Goal: Task Accomplishment & Management: Manage account settings

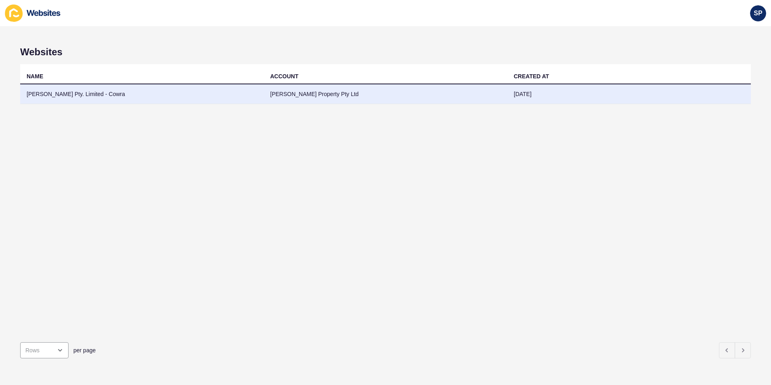
click at [65, 91] on td "[PERSON_NAME] Pty. Limited - Cowra" at bounding box center [142, 94] width 244 height 20
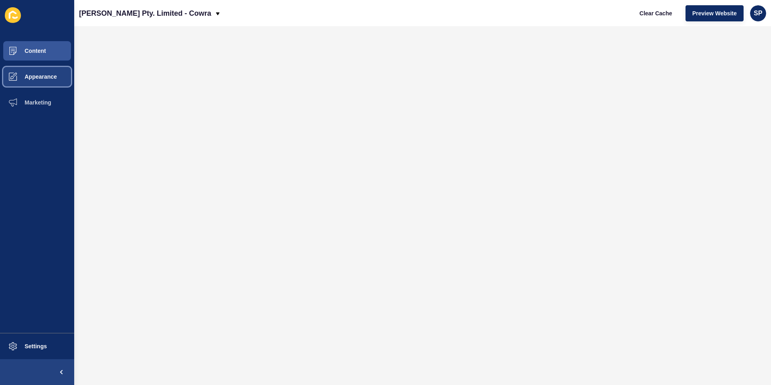
click at [56, 76] on span "Appearance" at bounding box center [28, 76] width 58 height 6
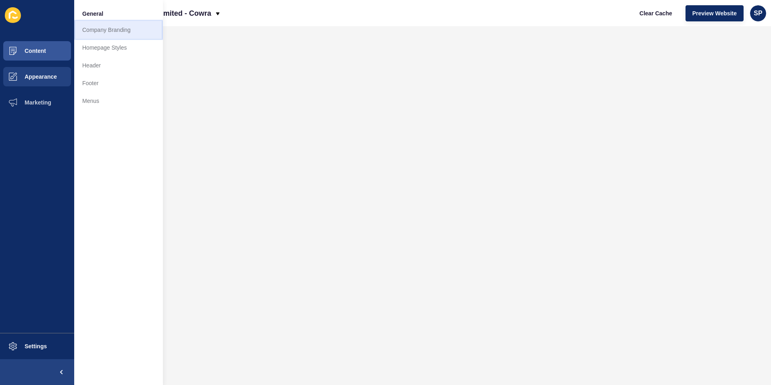
click at [106, 33] on link "Company Branding" at bounding box center [118, 30] width 89 height 18
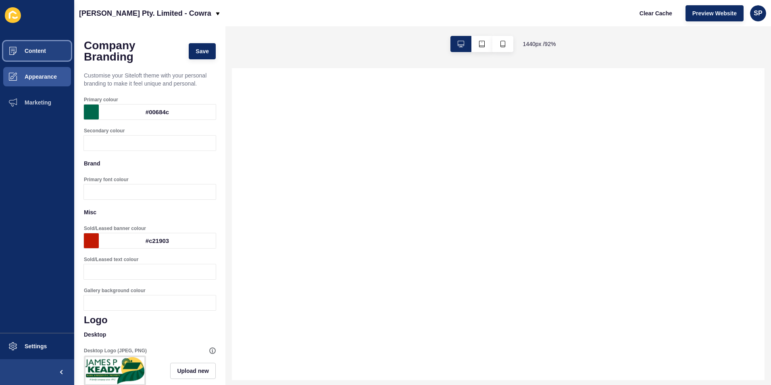
click at [45, 51] on span "Content" at bounding box center [22, 51] width 47 height 6
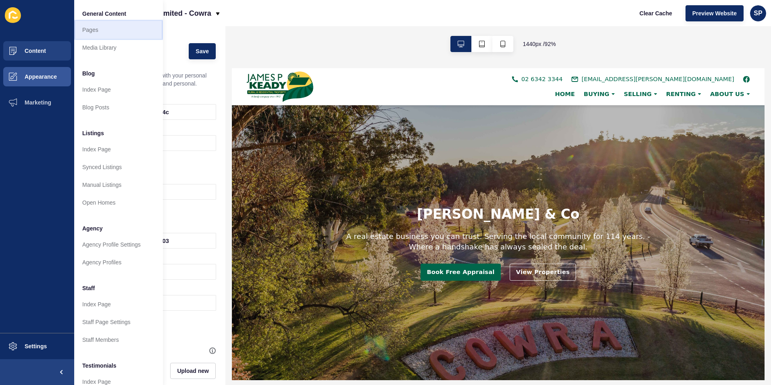
click at [105, 27] on link "Pages" at bounding box center [118, 30] width 89 height 18
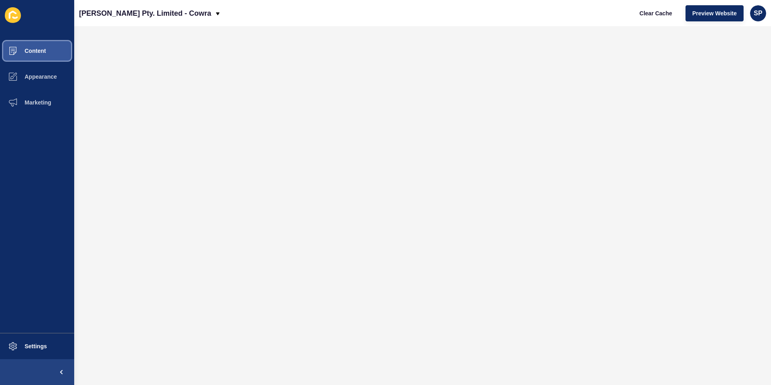
click at [32, 54] on span "Content" at bounding box center [22, 51] width 47 height 6
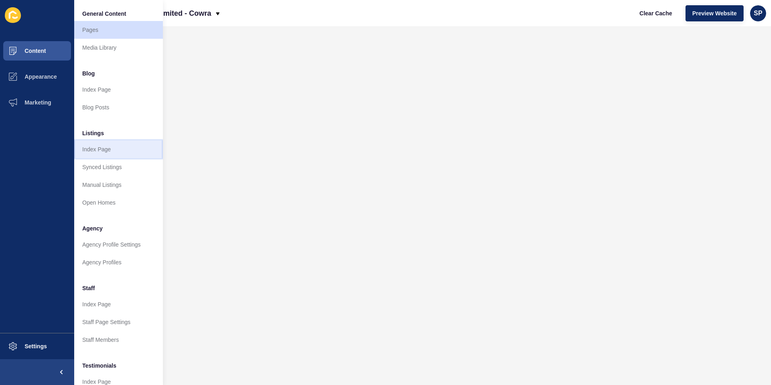
click at [109, 154] on link "Index Page" at bounding box center [118, 149] width 89 height 18
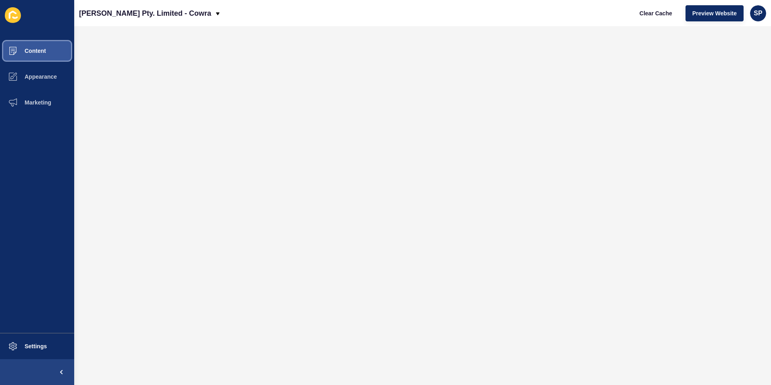
click at [26, 52] on span "Content" at bounding box center [22, 51] width 47 height 6
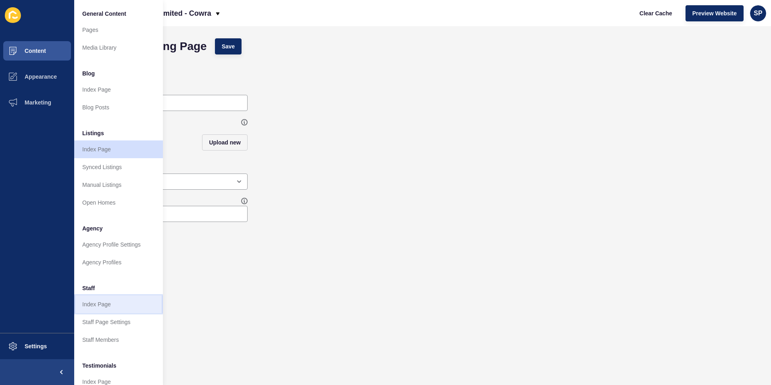
click at [104, 300] on link "Index Page" at bounding box center [118, 304] width 89 height 18
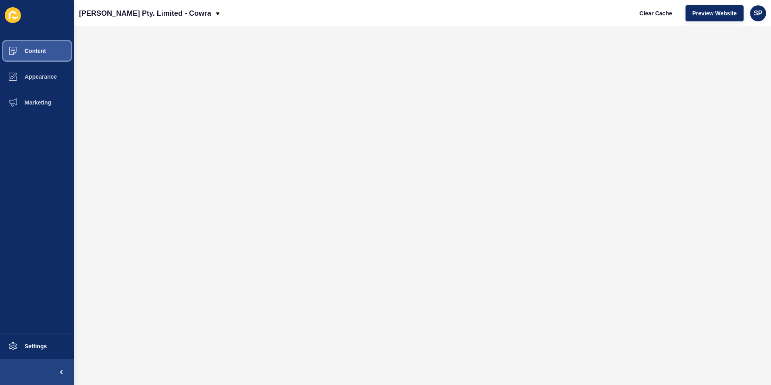
click at [42, 48] on span "Content" at bounding box center [22, 51] width 47 height 6
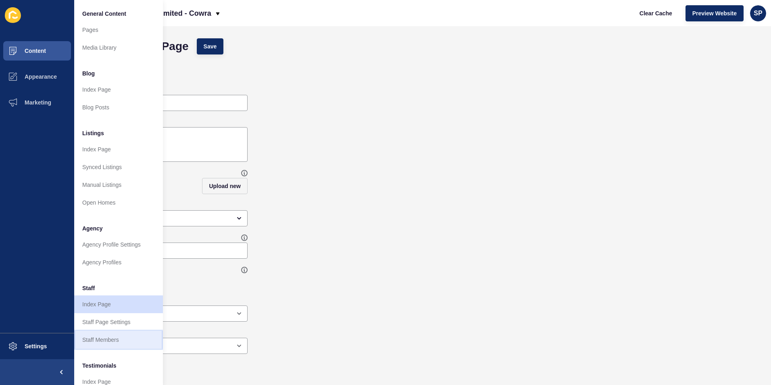
click at [97, 336] on link "Staff Members" at bounding box center [118, 340] width 89 height 18
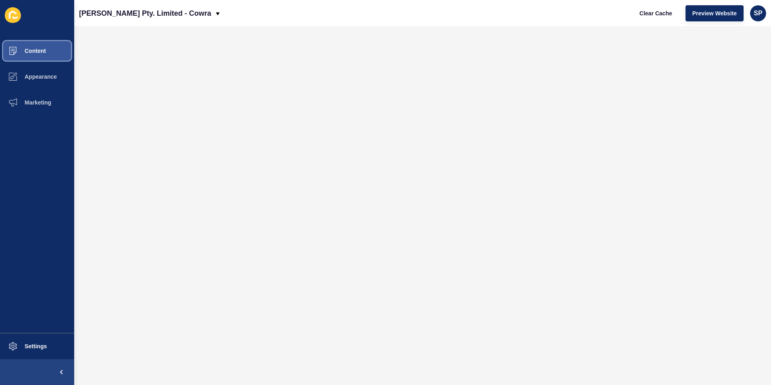
click at [17, 43] on span at bounding box center [13, 51] width 26 height 26
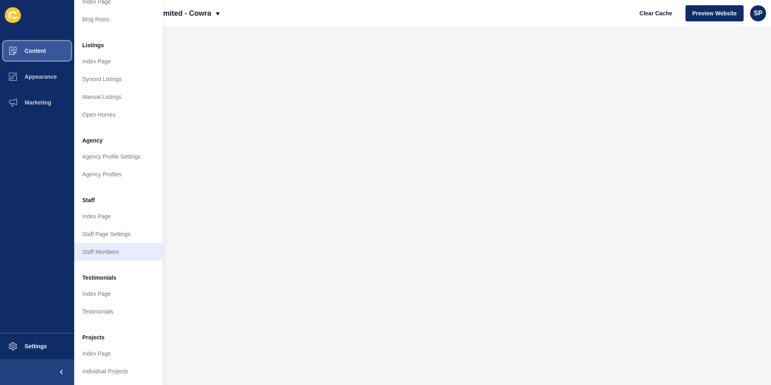
scroll to position [94, 0]
click at [114, 244] on link "Staff Members" at bounding box center [118, 252] width 89 height 18
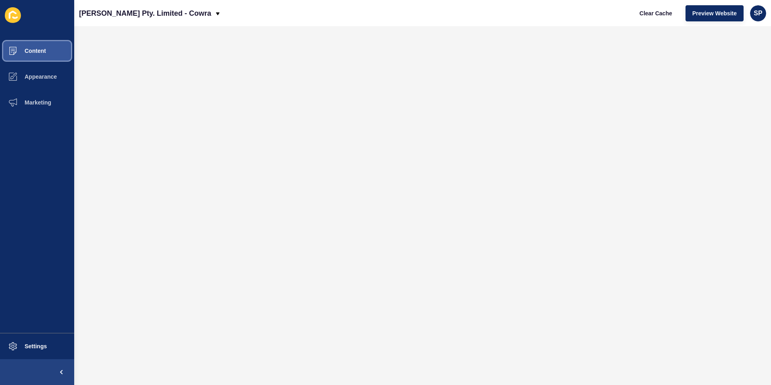
click at [28, 50] on span "Content" at bounding box center [22, 51] width 47 height 6
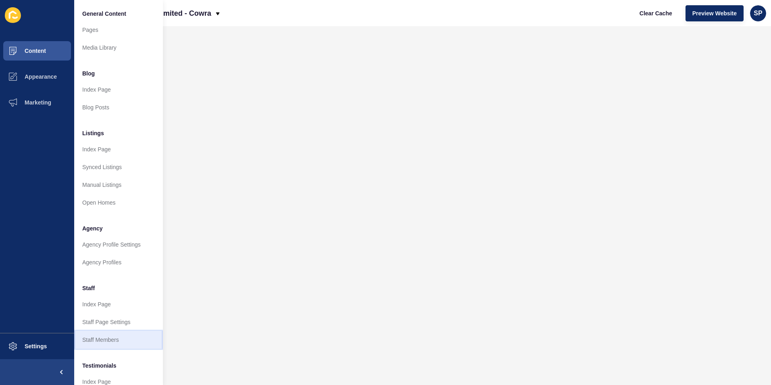
click at [120, 337] on link "Staff Members" at bounding box center [118, 340] width 89 height 18
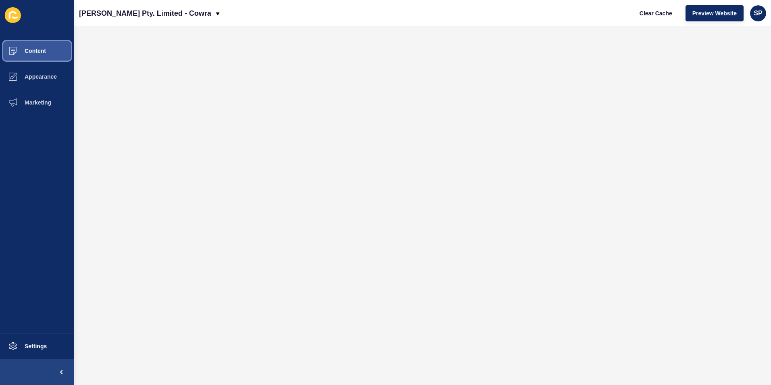
click at [40, 51] on span "Content" at bounding box center [22, 51] width 47 height 6
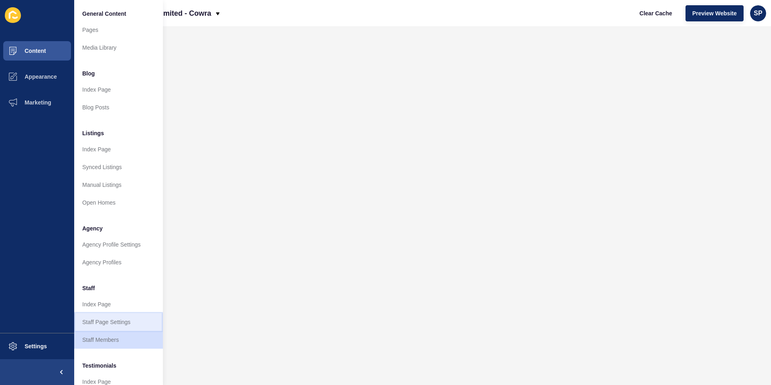
click at [117, 319] on link "Staff Page Settings" at bounding box center [118, 322] width 89 height 18
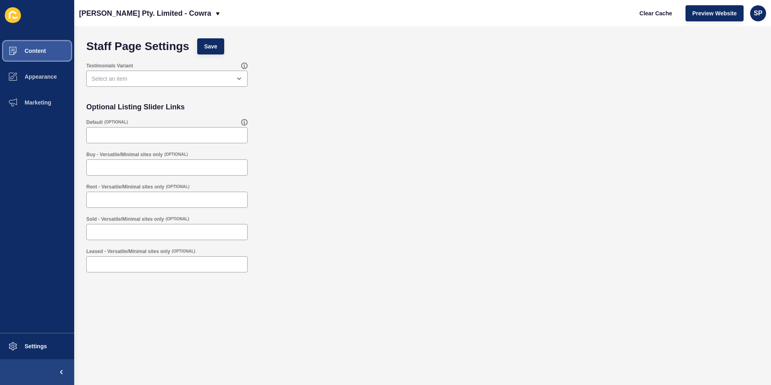
click at [55, 51] on button "Content" at bounding box center [37, 51] width 74 height 26
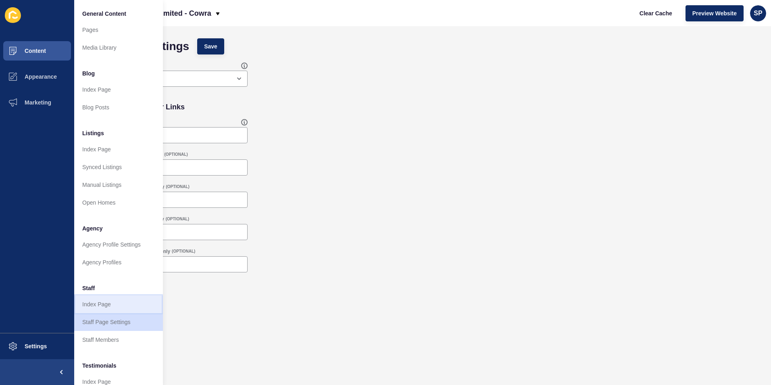
click at [123, 303] on link "Index Page" at bounding box center [118, 304] width 89 height 18
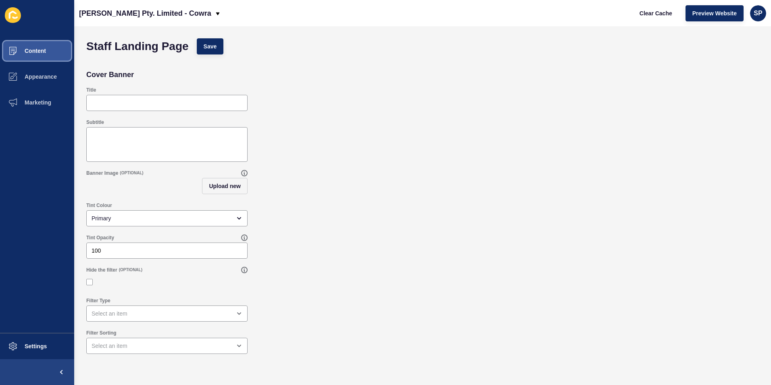
click at [42, 55] on button "Content" at bounding box center [37, 51] width 74 height 26
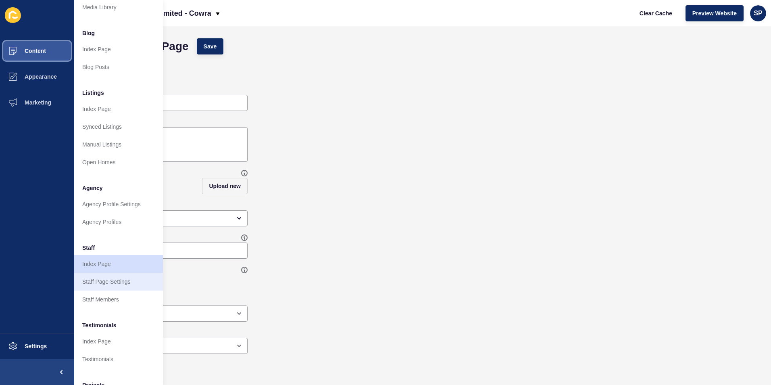
scroll to position [81, 0]
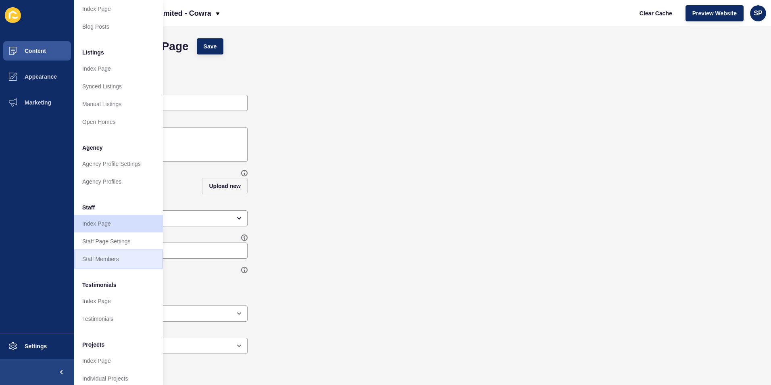
click at [115, 261] on link "Staff Members" at bounding box center [118, 259] width 89 height 18
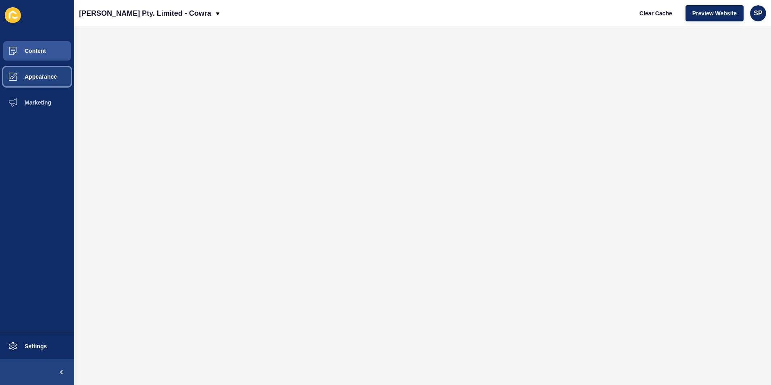
click at [42, 77] on span "Appearance" at bounding box center [28, 76] width 58 height 6
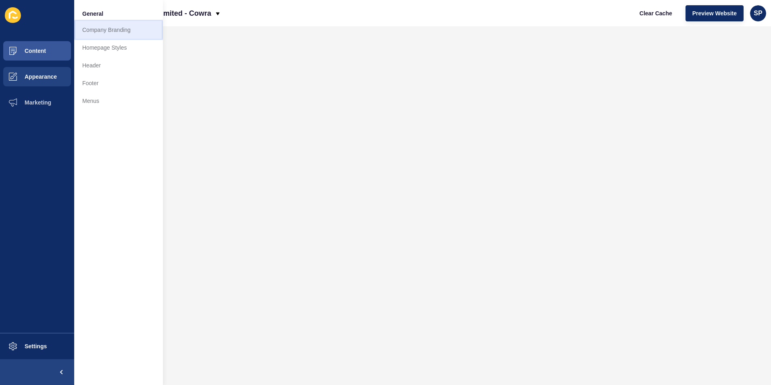
click at [106, 30] on link "Company Branding" at bounding box center [118, 30] width 89 height 18
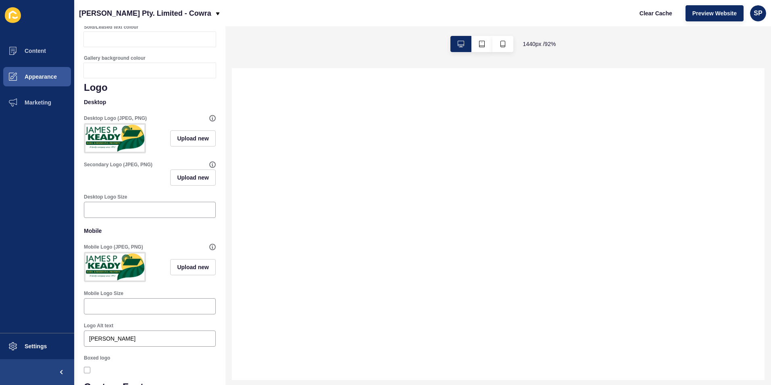
scroll to position [161, 0]
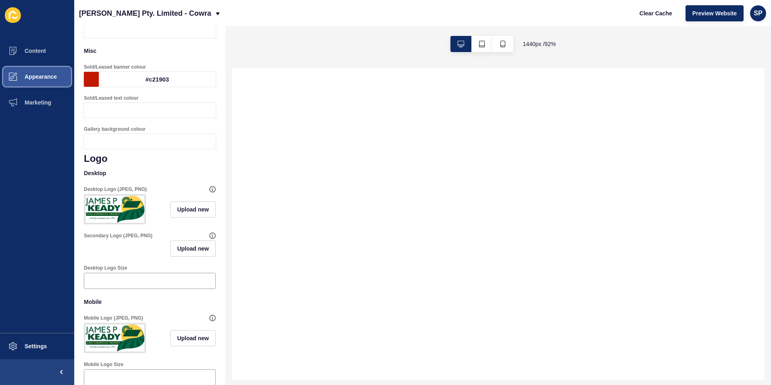
click at [45, 80] on button "Appearance" at bounding box center [37, 77] width 74 height 26
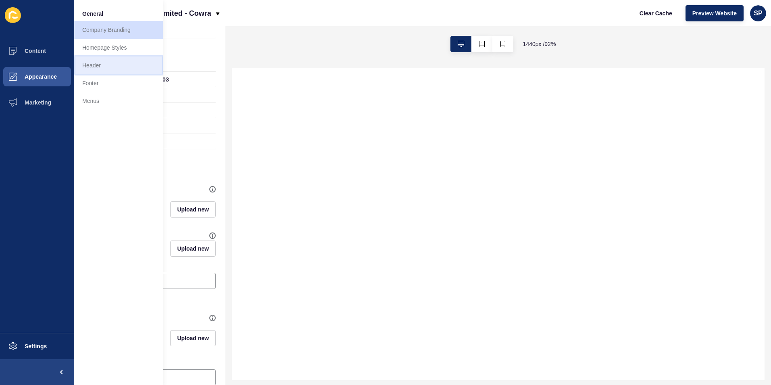
click at [106, 62] on link "Header" at bounding box center [118, 65] width 89 height 18
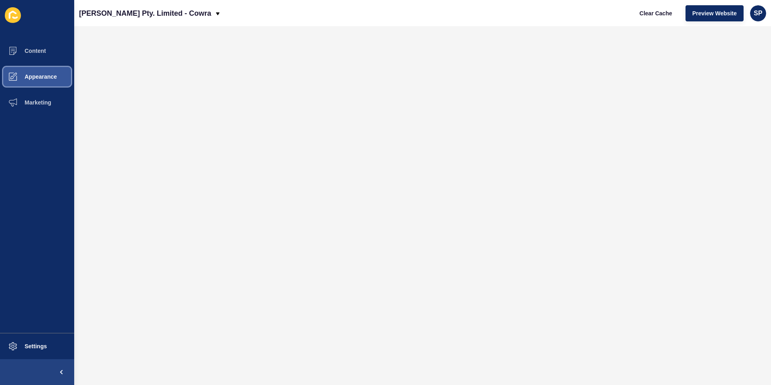
click at [51, 72] on button "Appearance" at bounding box center [37, 77] width 74 height 26
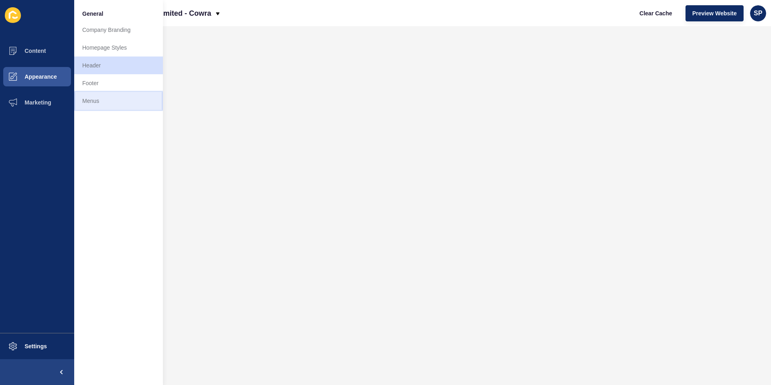
click at [131, 105] on link "Menus" at bounding box center [118, 101] width 89 height 18
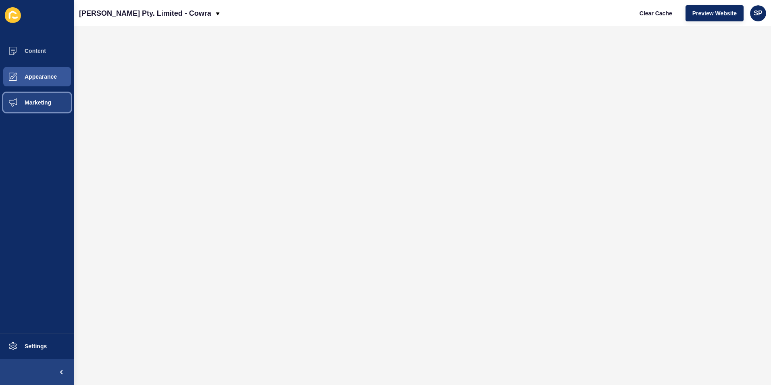
click at [50, 104] on span "Marketing" at bounding box center [25, 102] width 52 height 6
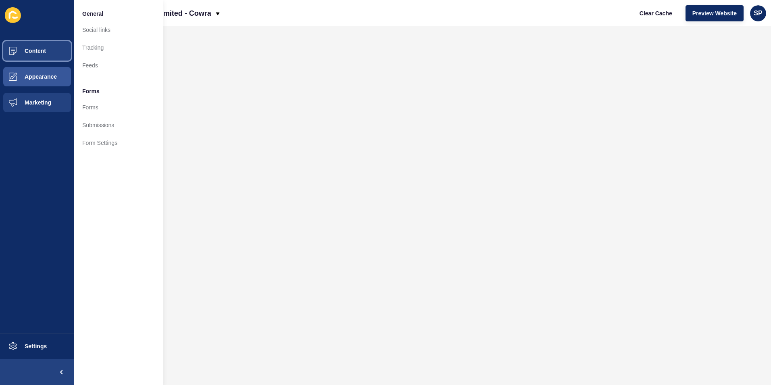
click at [50, 54] on button "Content" at bounding box center [37, 51] width 74 height 26
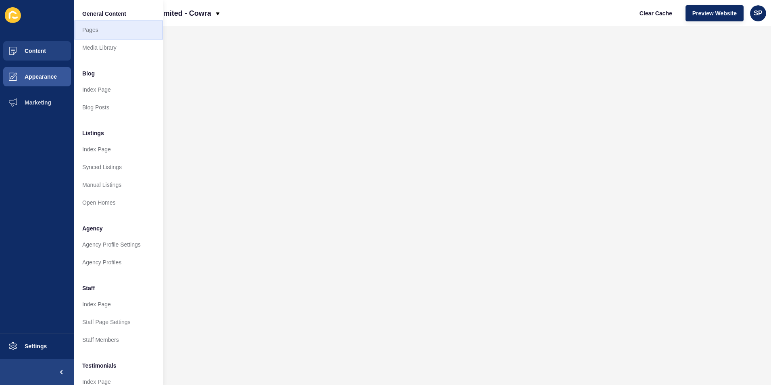
click at [111, 33] on link "Pages" at bounding box center [118, 30] width 89 height 18
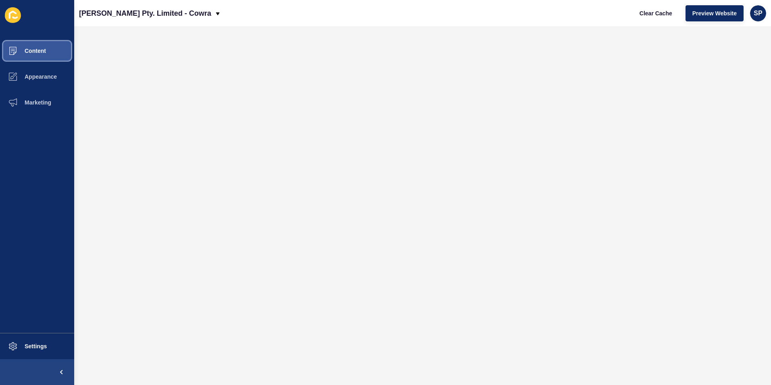
click at [31, 54] on button "Content" at bounding box center [37, 51] width 74 height 26
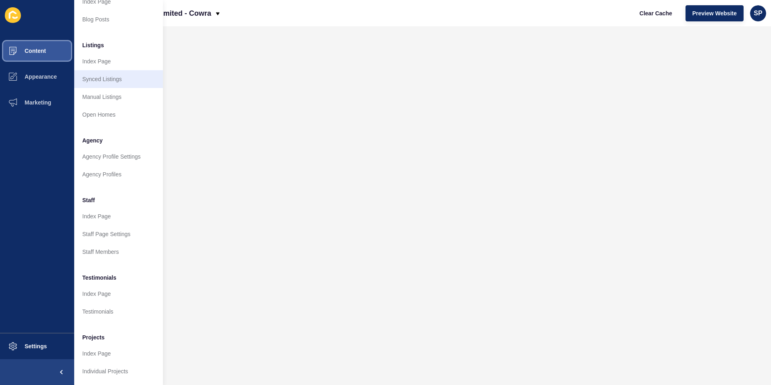
scroll to position [94, 0]
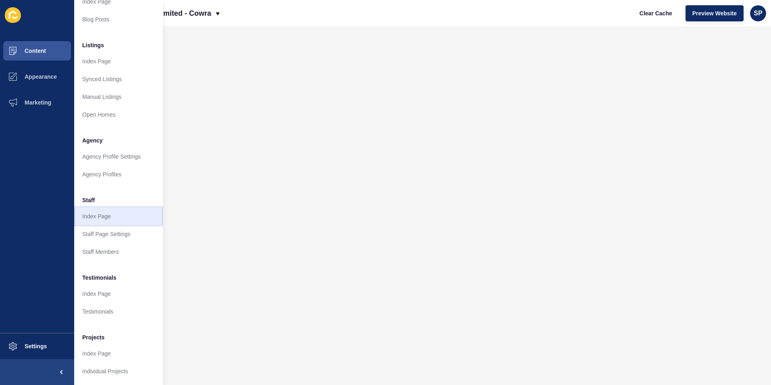
click at [95, 209] on link "Index Page" at bounding box center [118, 216] width 89 height 18
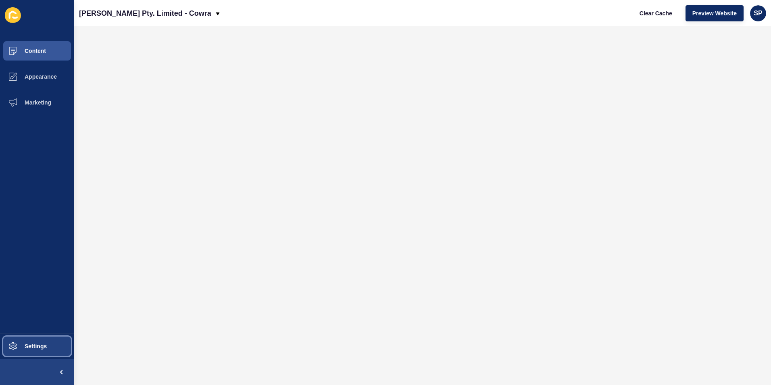
click at [17, 340] on span at bounding box center [13, 346] width 26 height 26
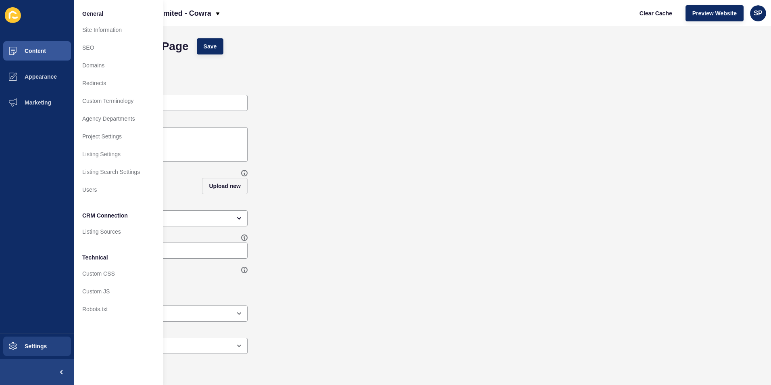
click at [317, 117] on div "Subtitle" at bounding box center [422, 140] width 681 height 51
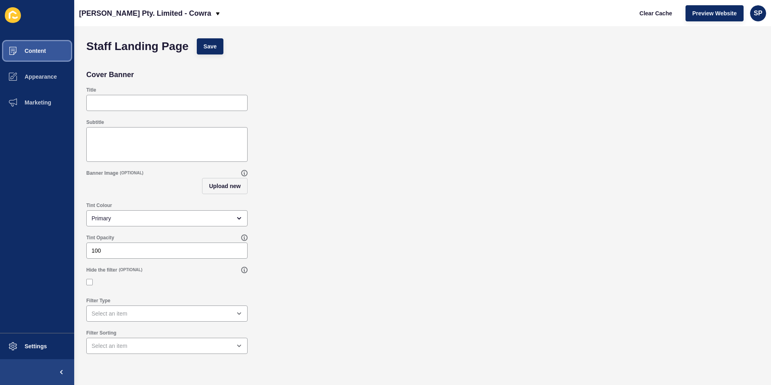
click at [13, 44] on span at bounding box center [13, 51] width 26 height 26
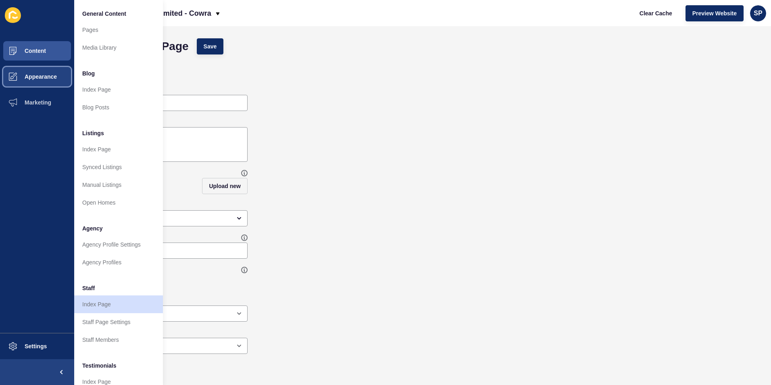
click at [37, 71] on button "Appearance" at bounding box center [37, 77] width 74 height 26
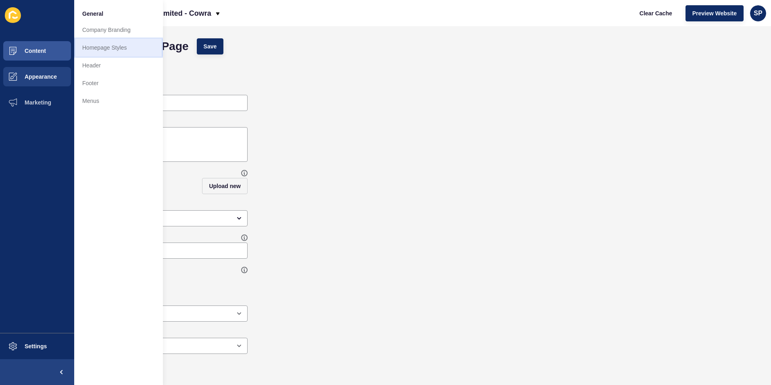
click at [106, 46] on link "Homepage Styles" at bounding box center [118, 48] width 89 height 18
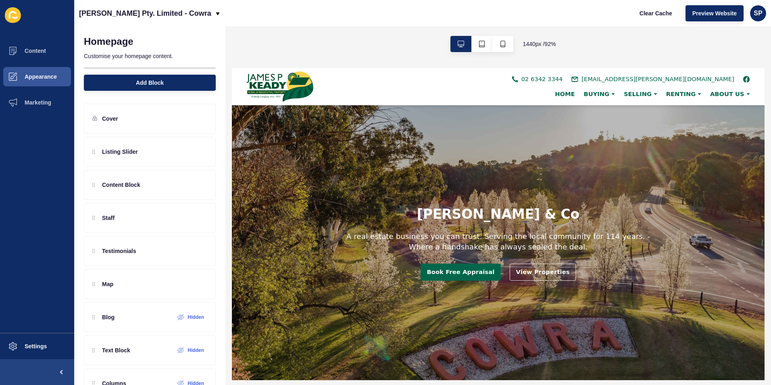
scroll to position [202, 0]
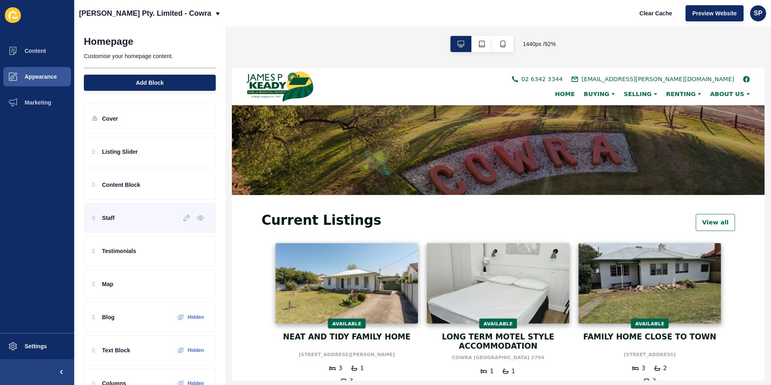
click at [92, 219] on icon at bounding box center [92, 219] width 1 height 1
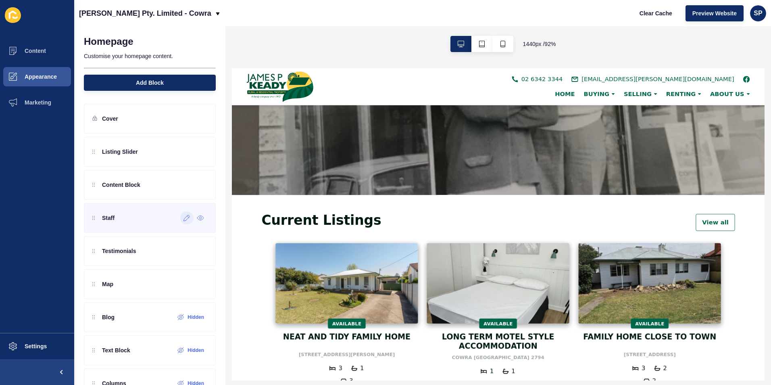
click at [184, 218] on icon at bounding box center [187, 218] width 7 height 6
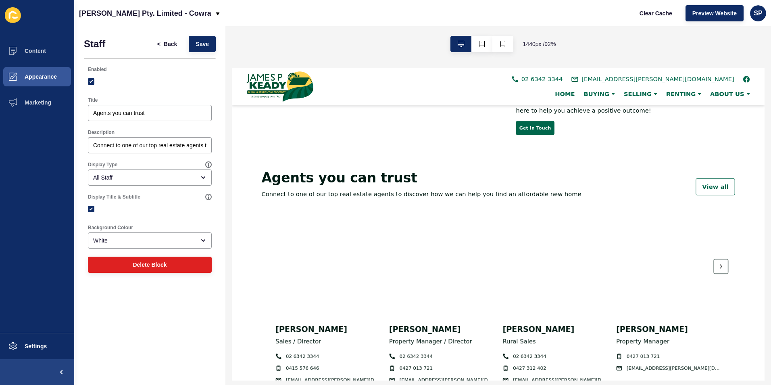
scroll to position [686, 0]
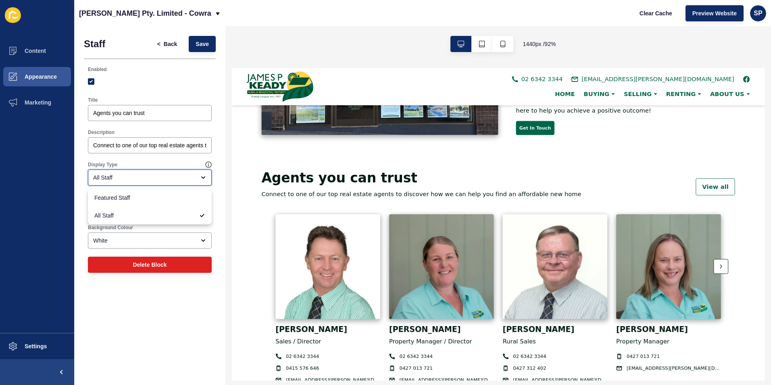
click at [174, 175] on div "All Staff" at bounding box center [144, 177] width 102 height 8
click at [175, 43] on span "Back" at bounding box center [170, 44] width 13 height 8
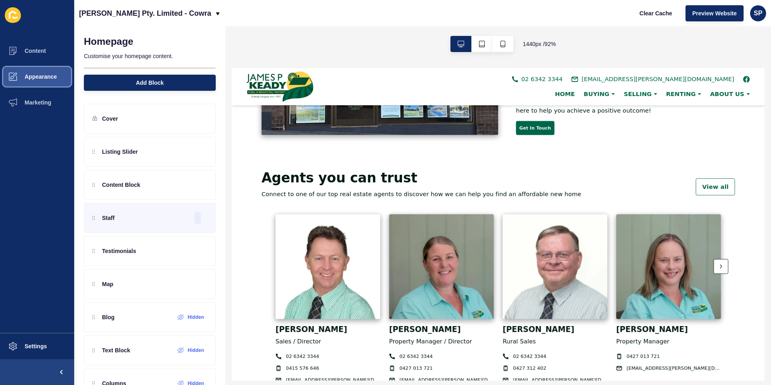
click at [45, 71] on button "Appearance" at bounding box center [37, 77] width 74 height 26
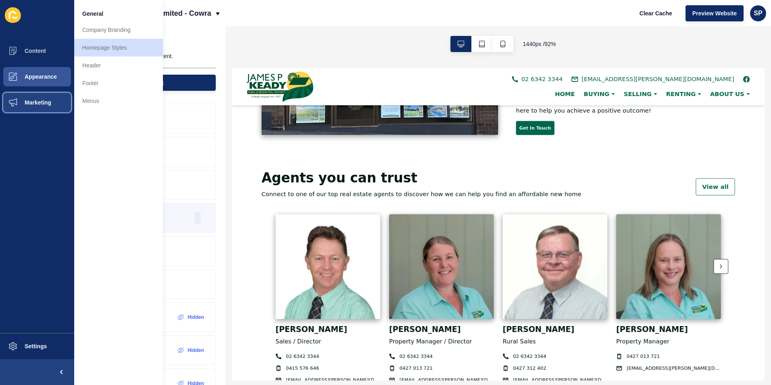
click at [55, 98] on button "Marketing" at bounding box center [37, 103] width 74 height 26
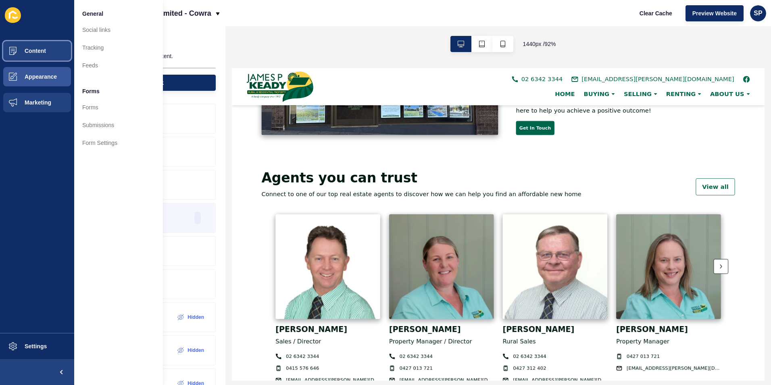
click at [43, 49] on span "Content" at bounding box center [22, 51] width 47 height 6
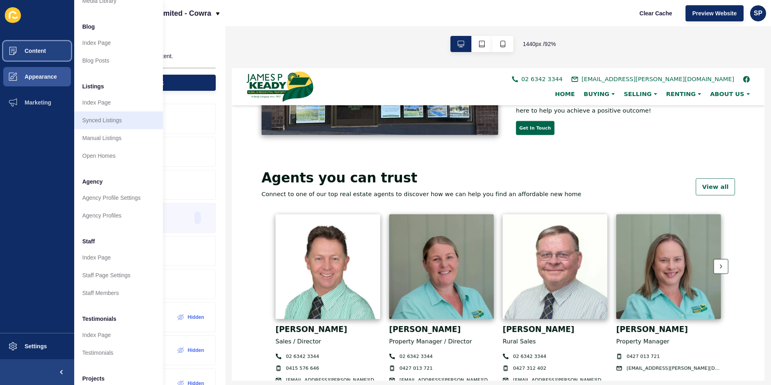
scroll to position [0, 0]
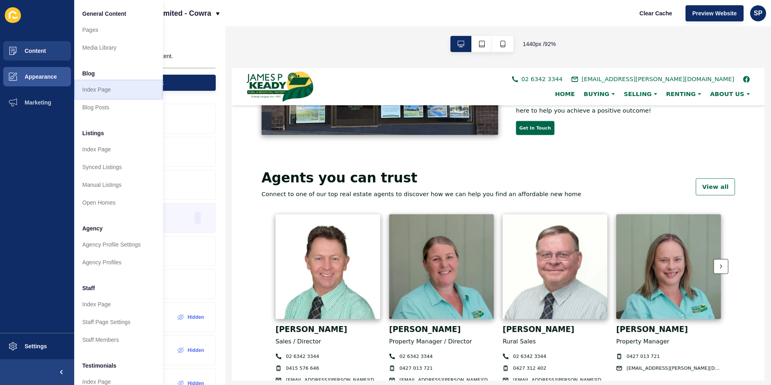
click at [115, 91] on link "Index Page" at bounding box center [118, 90] width 89 height 18
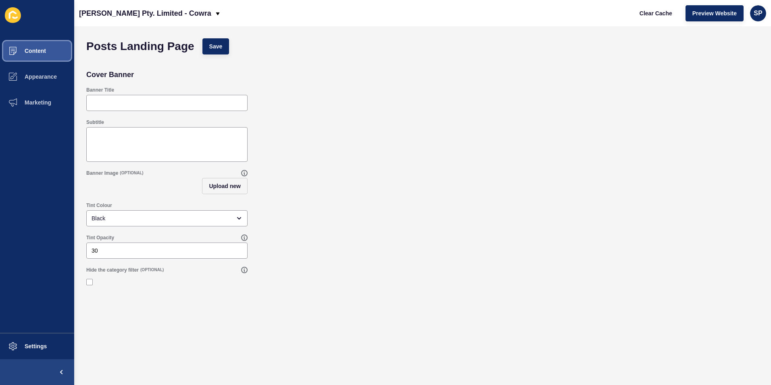
click at [44, 52] on span "Content" at bounding box center [22, 51] width 47 height 6
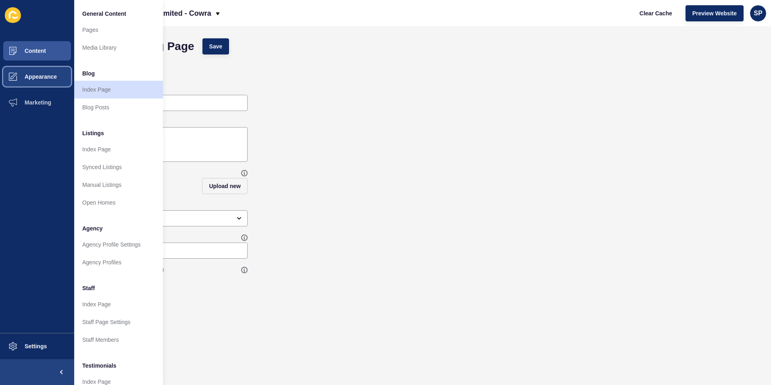
click at [33, 72] on button "Appearance" at bounding box center [37, 77] width 74 height 26
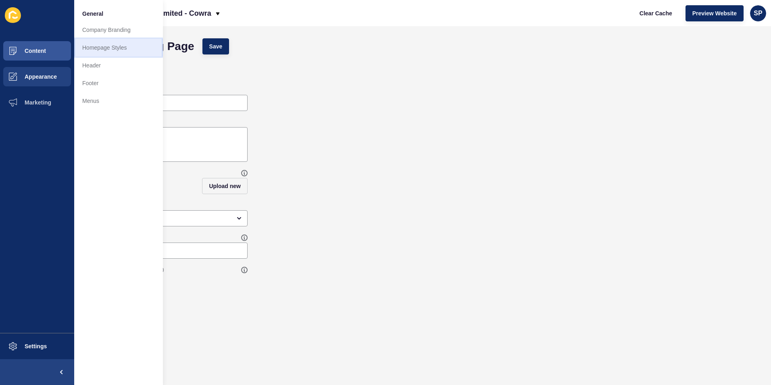
click at [108, 49] on link "Homepage Styles" at bounding box center [118, 48] width 89 height 18
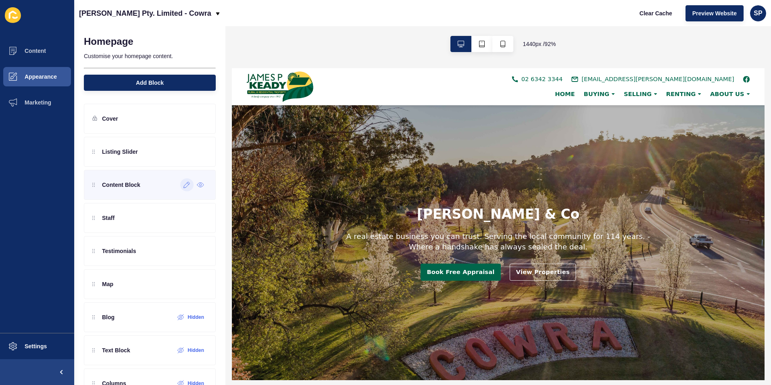
click at [184, 185] on icon at bounding box center [187, 185] width 7 height 6
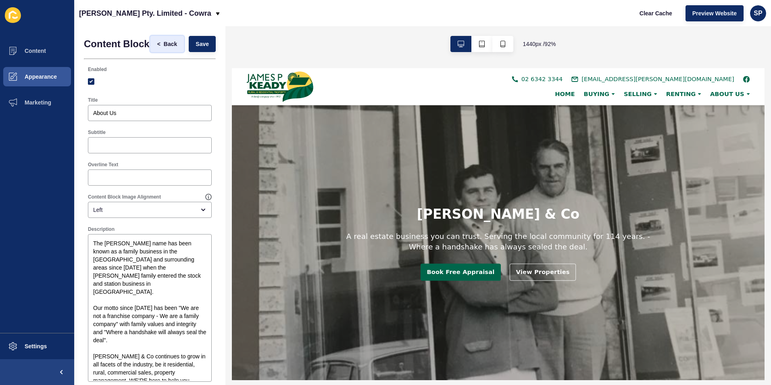
click at [164, 45] on span "Back" at bounding box center [170, 44] width 13 height 8
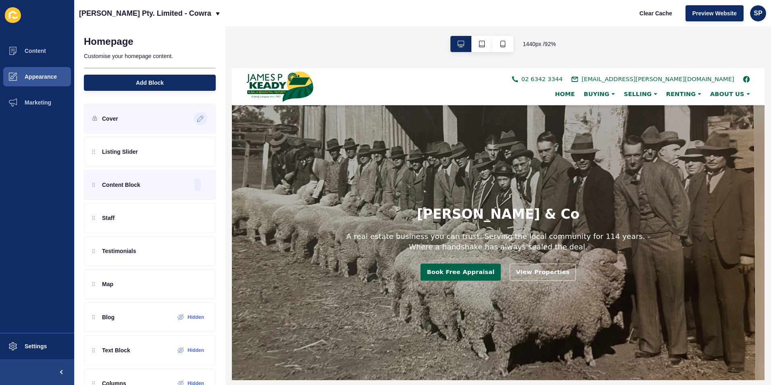
click at [194, 119] on div at bounding box center [200, 118] width 13 height 13
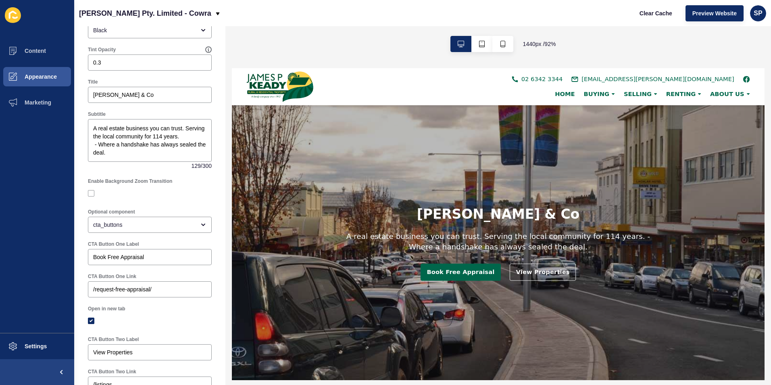
scroll to position [13, 0]
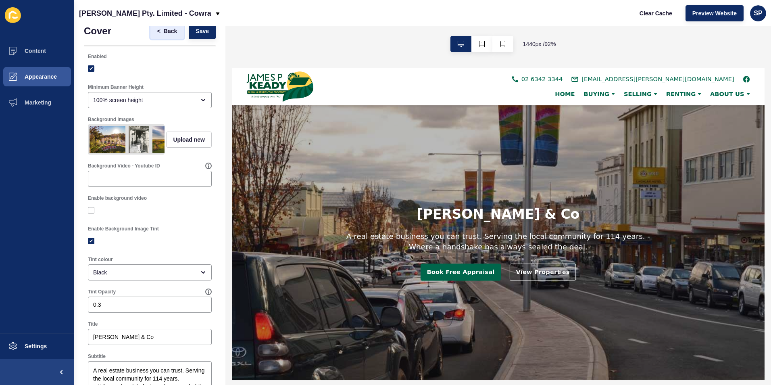
click at [169, 33] on span "Back" at bounding box center [170, 31] width 13 height 8
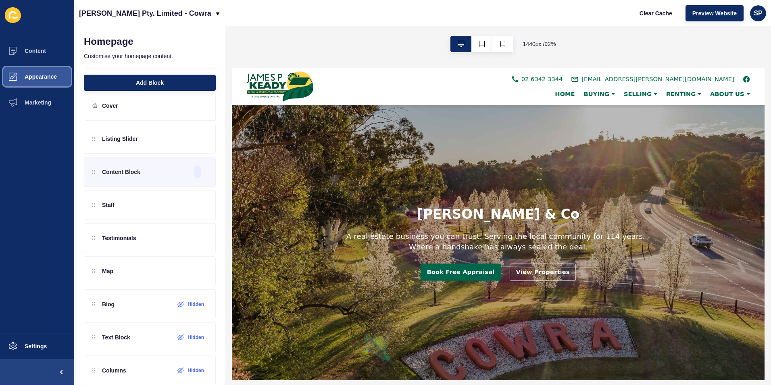
click at [44, 80] on button "Appearance" at bounding box center [37, 77] width 74 height 26
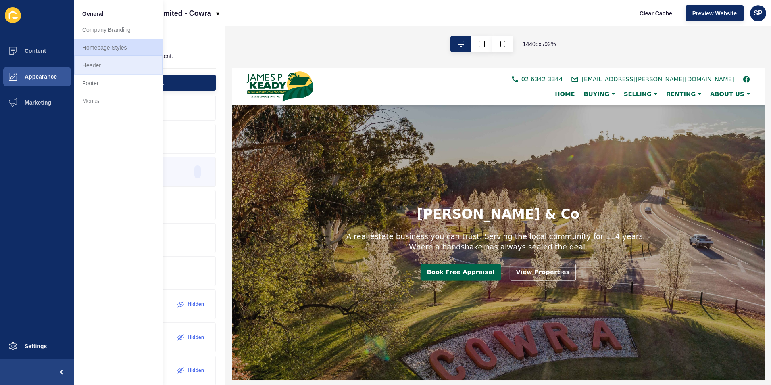
click at [87, 64] on link "Header" at bounding box center [118, 65] width 89 height 18
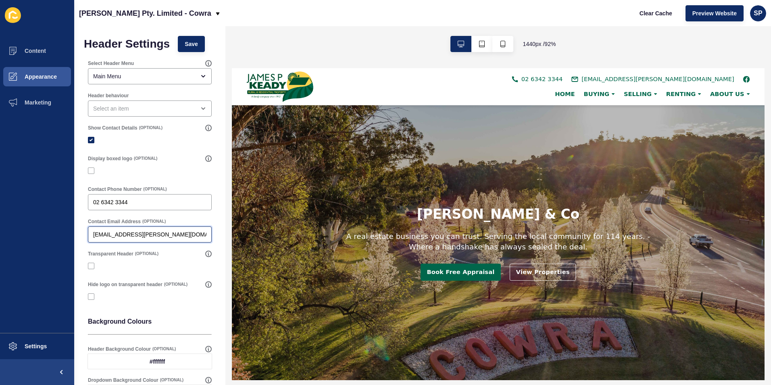
click at [163, 235] on input "[EMAIL_ADDRESS][PERSON_NAME][DOMAIN_NAME]" at bounding box center [149, 234] width 113 height 8
drag, startPoint x: 163, startPoint y: 235, endPoint x: 65, endPoint y: 228, distance: 98.7
click at [65, 228] on div "Content Appearance Marketing Settings [PERSON_NAME] Pty. Limited - Cowra Clear …" at bounding box center [385, 192] width 771 height 385
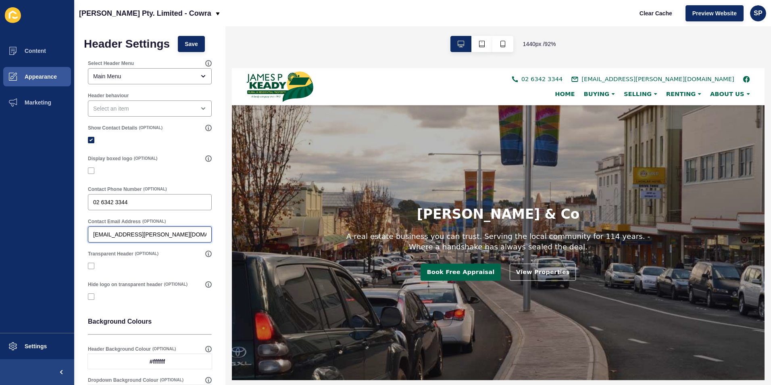
type input "[EMAIL_ADDRESS][PERSON_NAME][DOMAIN_NAME]"
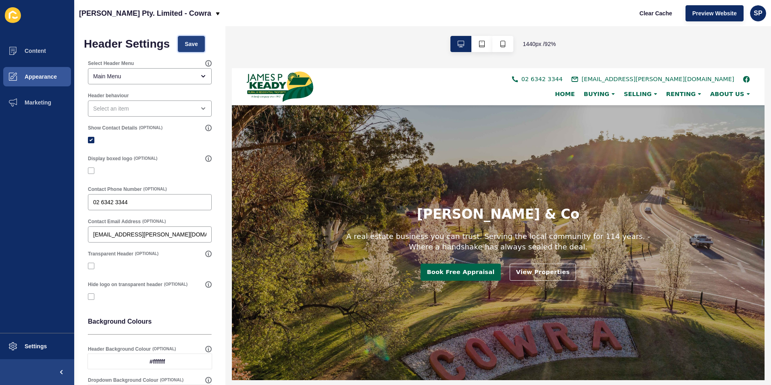
click at [198, 46] on button "Save" at bounding box center [191, 44] width 27 height 16
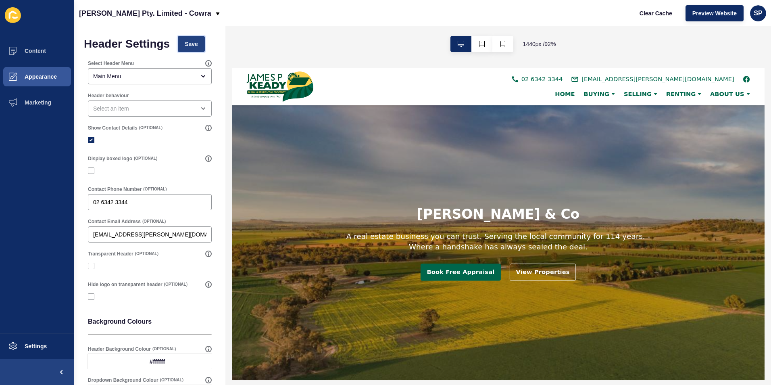
click at [195, 43] on span "Save" at bounding box center [191, 44] width 13 height 8
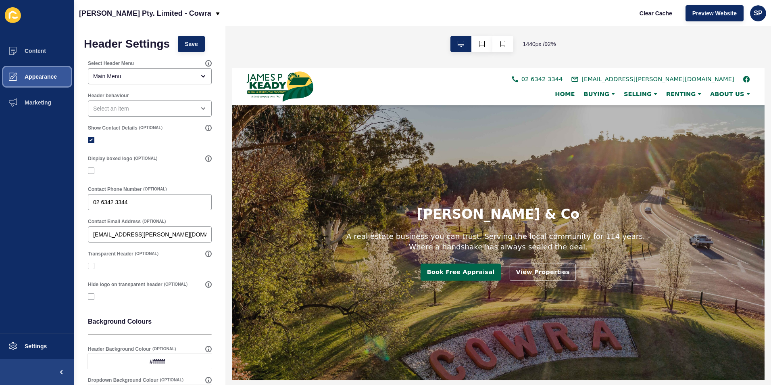
click at [40, 75] on span "Appearance" at bounding box center [28, 76] width 58 height 6
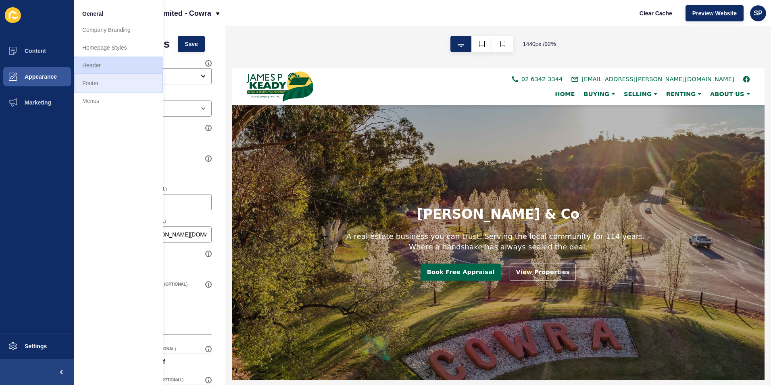
click at [104, 85] on link "Footer" at bounding box center [118, 83] width 89 height 18
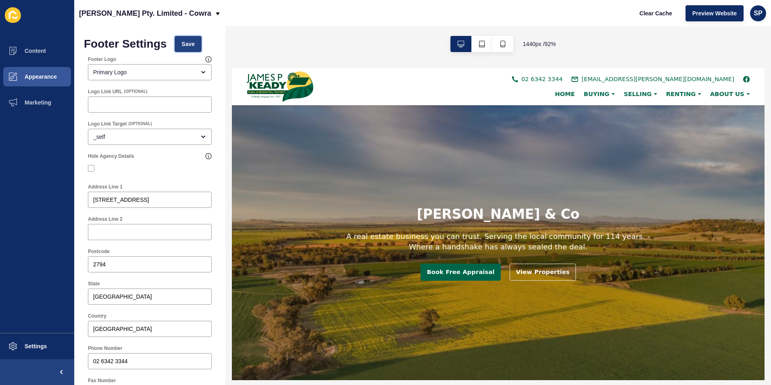
click at [189, 46] on span "Save" at bounding box center [188, 44] width 13 height 8
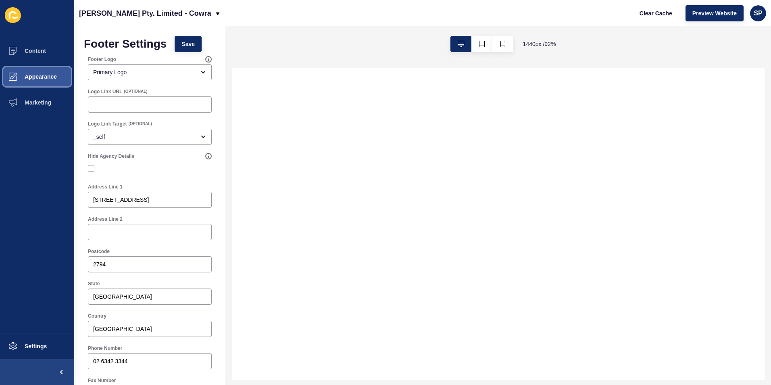
click at [50, 76] on span "Appearance" at bounding box center [28, 76] width 58 height 6
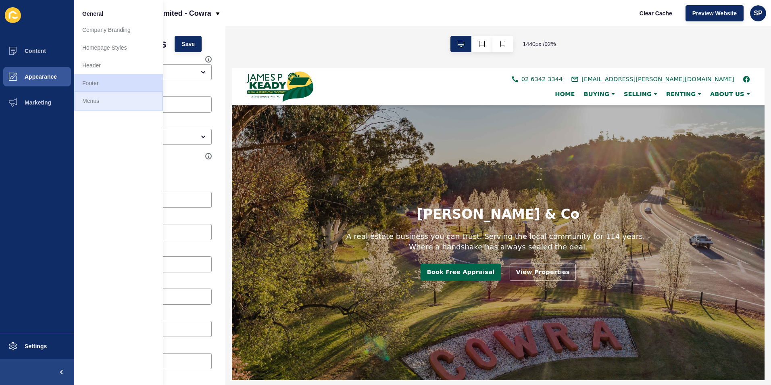
click at [105, 99] on link "Menus" at bounding box center [118, 101] width 89 height 18
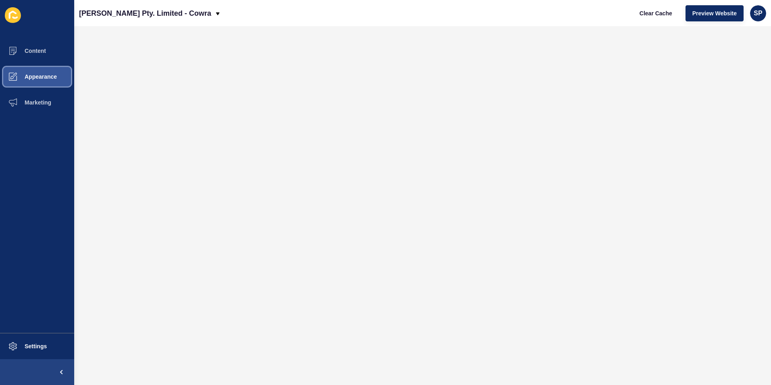
click at [42, 72] on button "Appearance" at bounding box center [37, 77] width 74 height 26
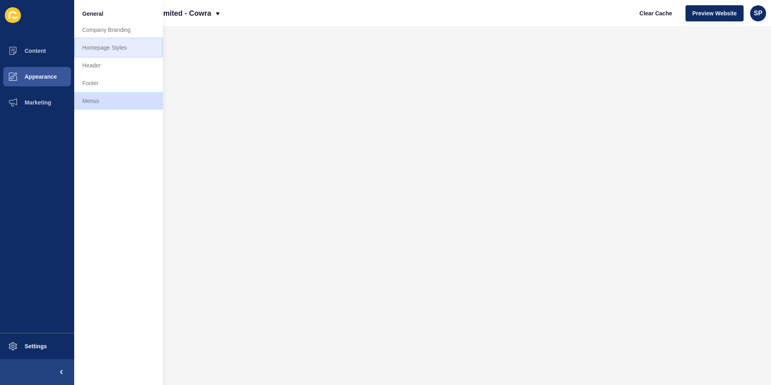
click at [107, 46] on link "Homepage Styles" at bounding box center [118, 48] width 89 height 18
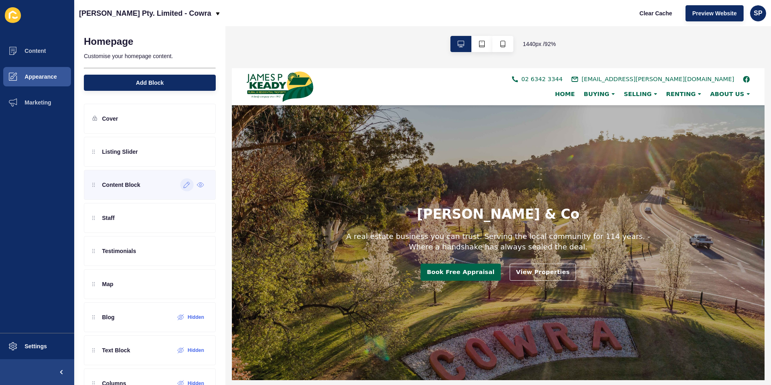
click at [180, 188] on div at bounding box center [186, 184] width 13 height 13
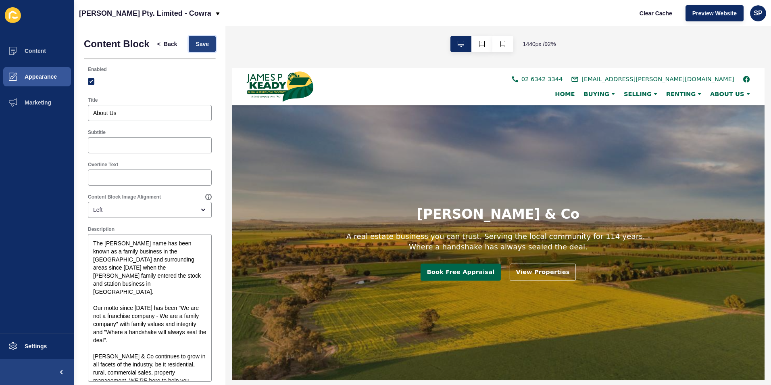
click at [190, 43] on button "Save" at bounding box center [202, 44] width 27 height 16
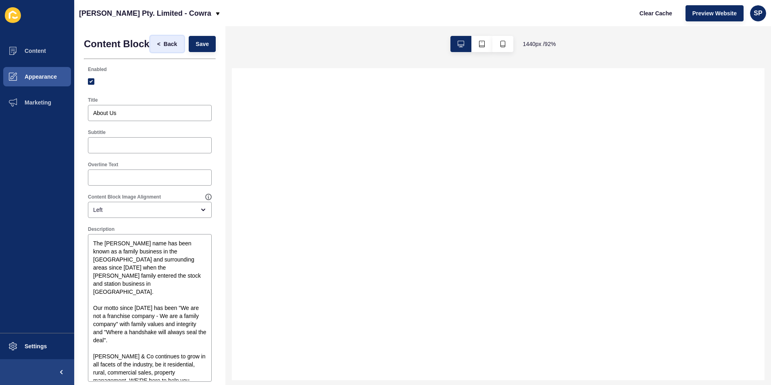
click at [169, 51] on button "< Back" at bounding box center [167, 44] width 34 height 16
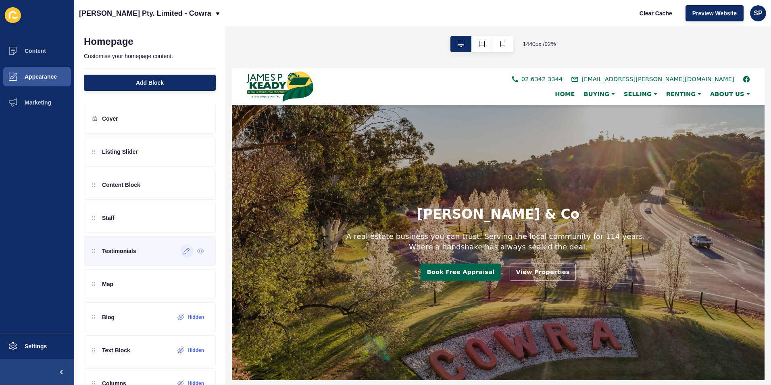
click at [184, 252] on icon at bounding box center [187, 251] width 7 height 6
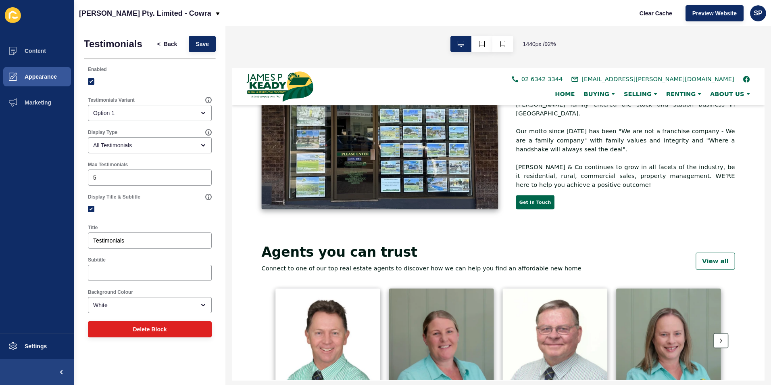
scroll to position [323, 0]
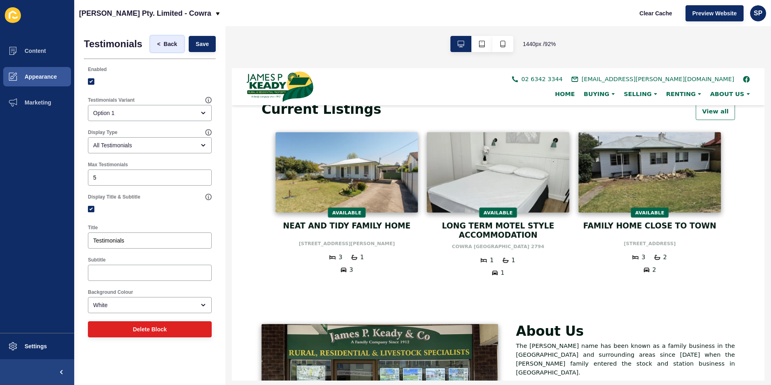
click at [157, 40] on button "< Back" at bounding box center [167, 44] width 34 height 16
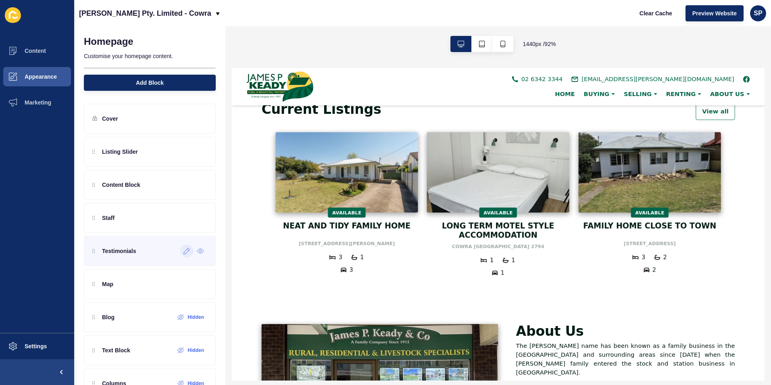
scroll to position [40, 0]
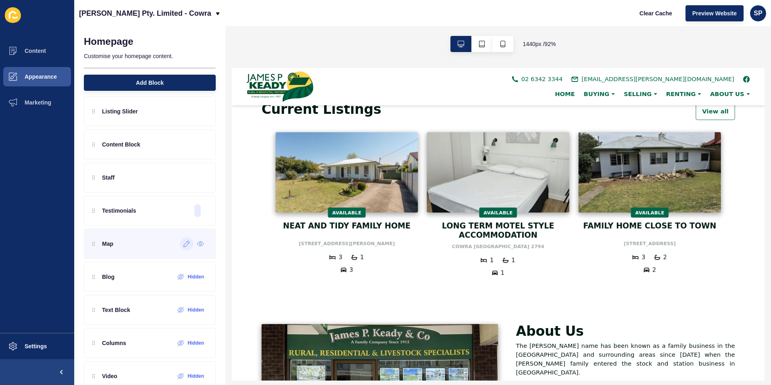
click at [182, 240] on div at bounding box center [186, 243] width 13 height 13
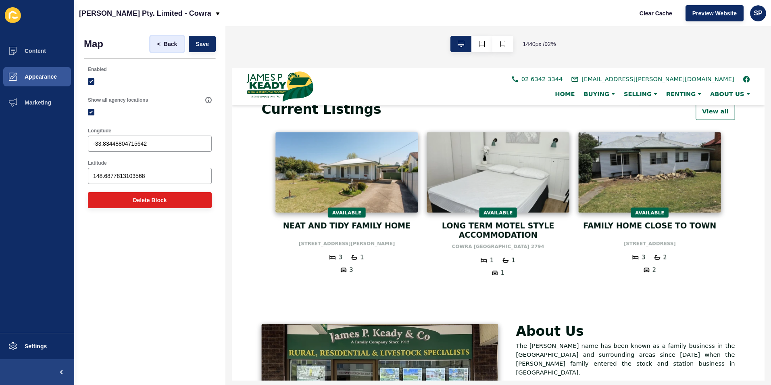
click at [174, 46] on span "Back" at bounding box center [170, 44] width 13 height 8
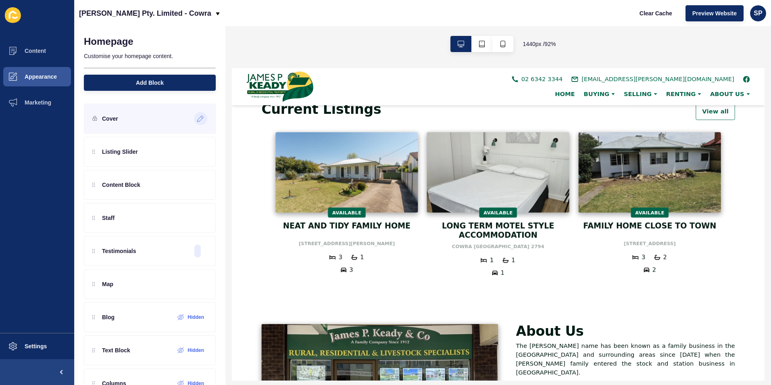
click at [194, 120] on div at bounding box center [200, 118] width 13 height 13
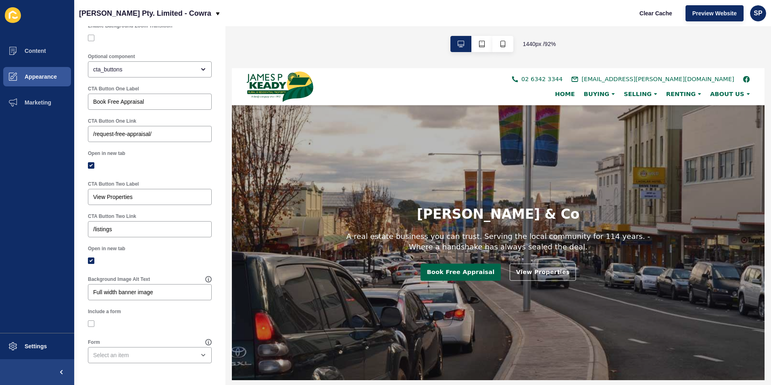
scroll to position [376, 0]
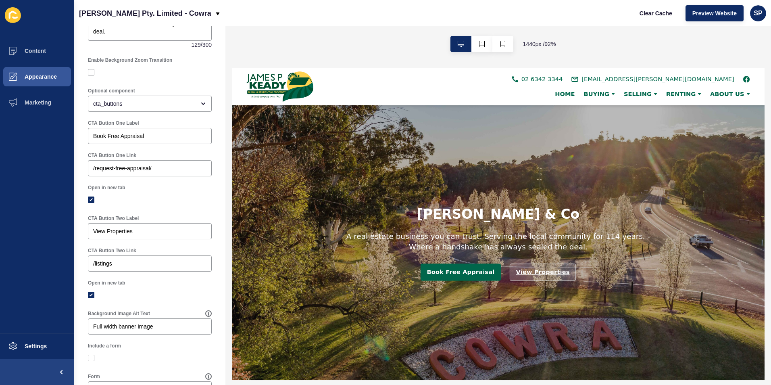
click at [572, 288] on link "View Properties" at bounding box center [571, 290] width 72 height 19
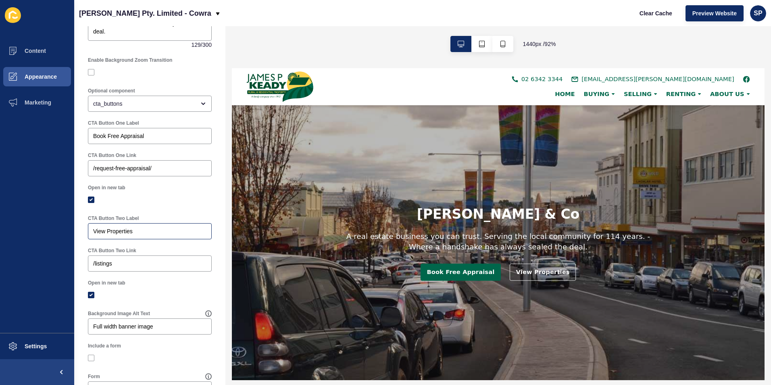
click at [129, 235] on input "View Properties" at bounding box center [149, 231] width 113 height 8
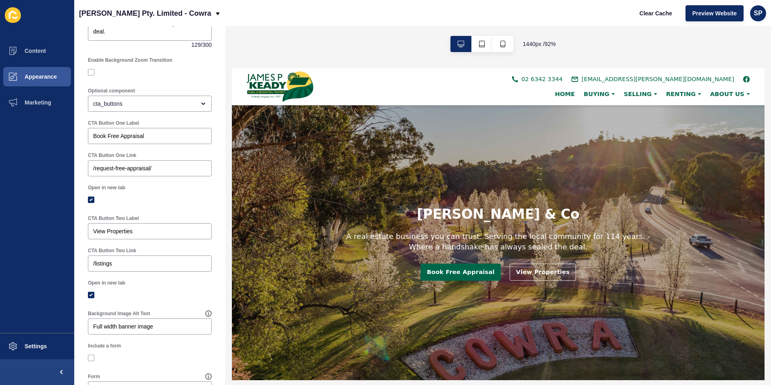
click at [162, 207] on div at bounding box center [150, 199] width 124 height 15
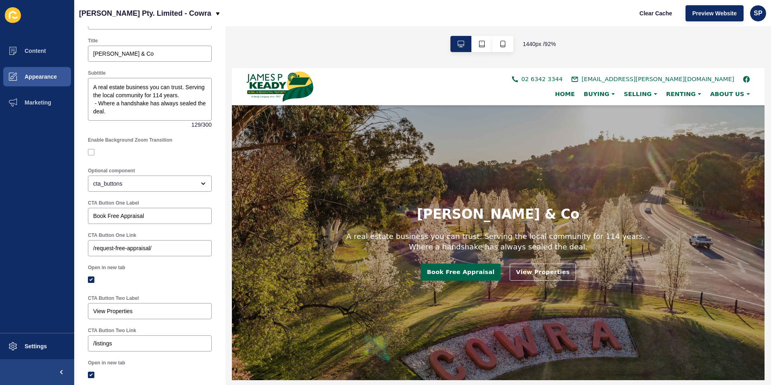
scroll to position [295, 0]
click at [162, 187] on div "cta_buttons" at bounding box center [144, 184] width 102 height 8
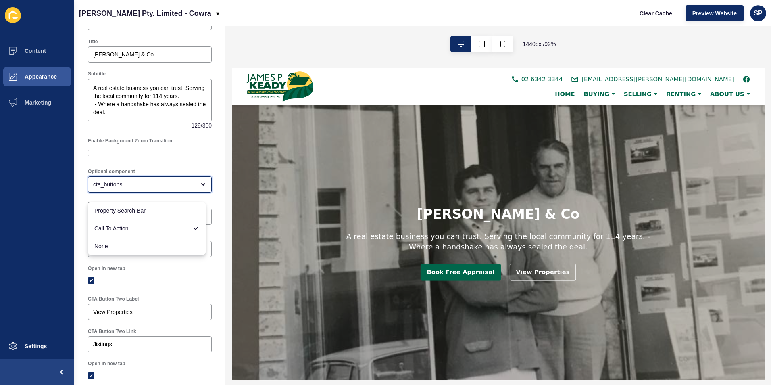
click at [165, 188] on div "cta_buttons" at bounding box center [144, 184] width 102 height 8
click at [164, 218] on div "Book Free Appraisal" at bounding box center [150, 217] width 124 height 16
click at [169, 239] on div "CTA Button One Link" at bounding box center [150, 236] width 124 height 6
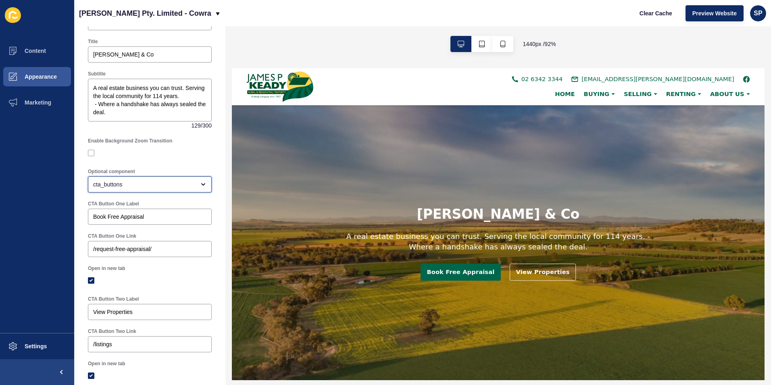
click at [155, 188] on div "cta_buttons" at bounding box center [144, 184] width 102 height 8
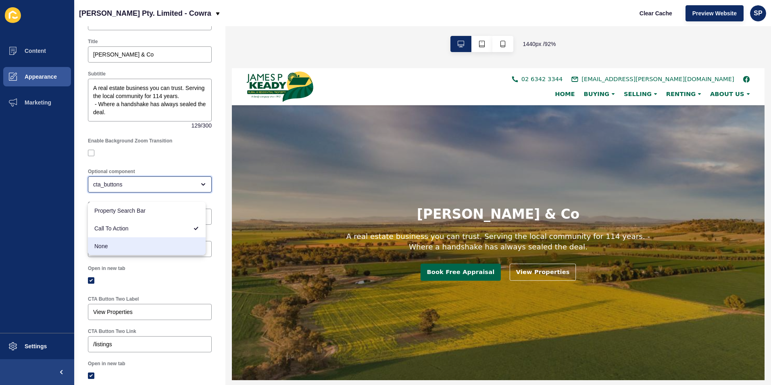
click at [143, 243] on span "None" at bounding box center [146, 246] width 105 height 8
type input "None"
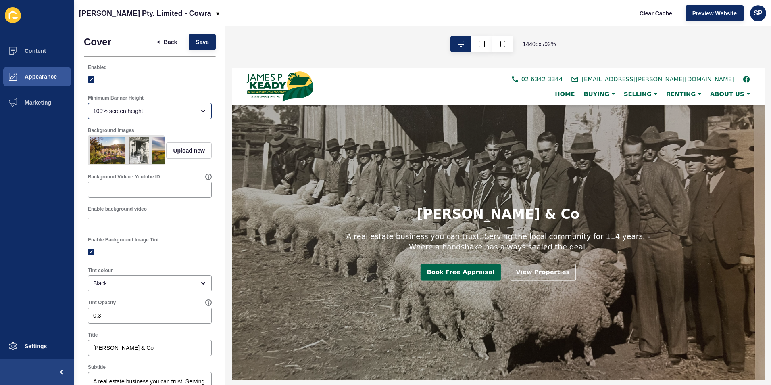
scroll to position [0, 0]
click at [196, 44] on span "Save" at bounding box center [202, 44] width 13 height 8
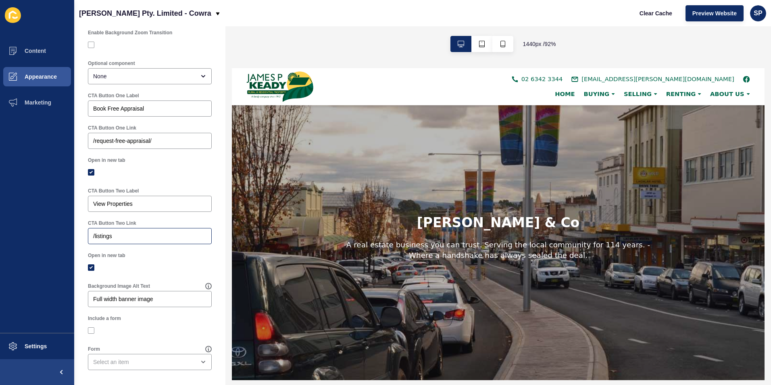
scroll to position [416, 0]
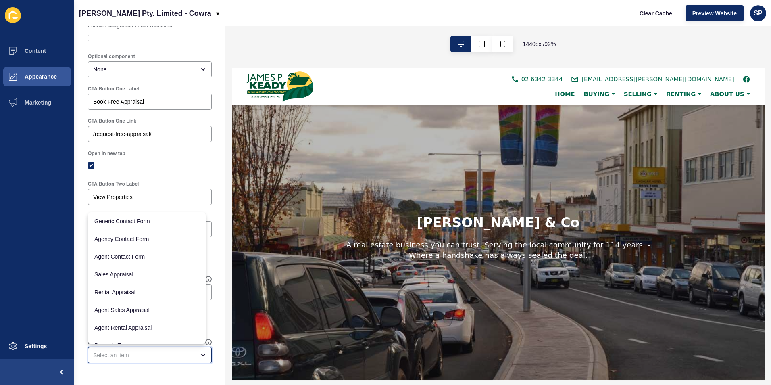
click at [130, 353] on div "close menu" at bounding box center [144, 355] width 102 height 8
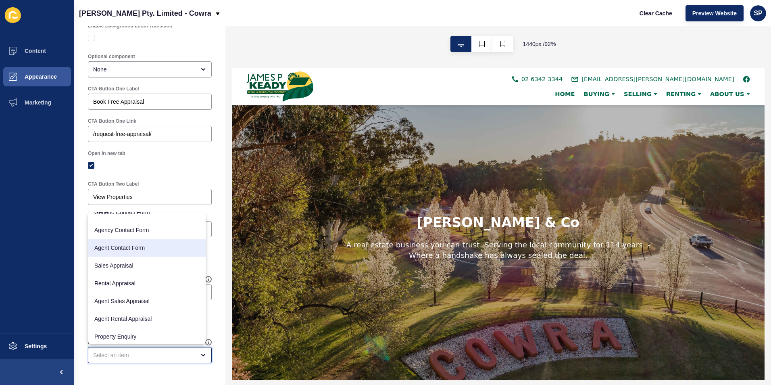
scroll to position [0, 0]
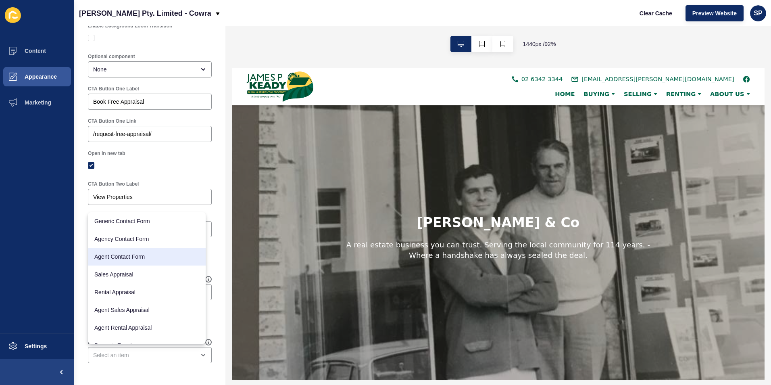
click at [218, 201] on div "Cover < Back Save Enabled Minimum Banner Height 100% screen height Background I…" at bounding box center [149, 0] width 151 height 769
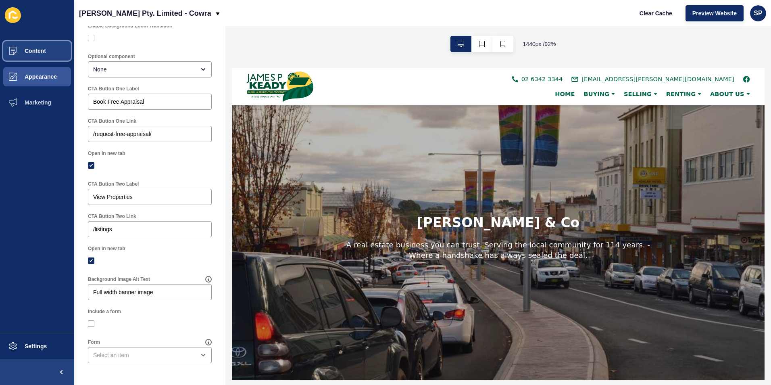
click at [25, 47] on span at bounding box center [13, 51] width 26 height 26
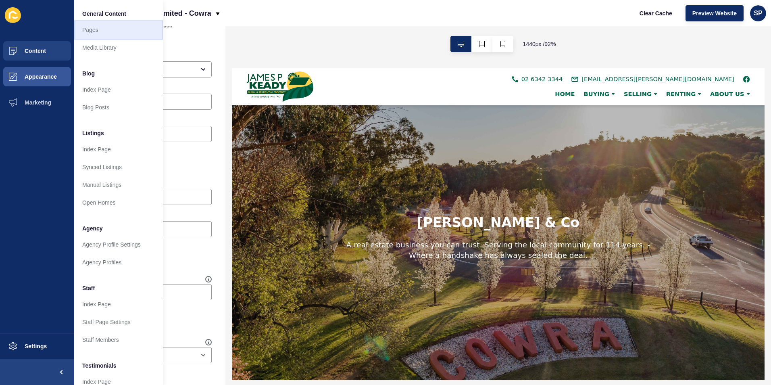
click at [106, 31] on link "Pages" at bounding box center [118, 30] width 89 height 18
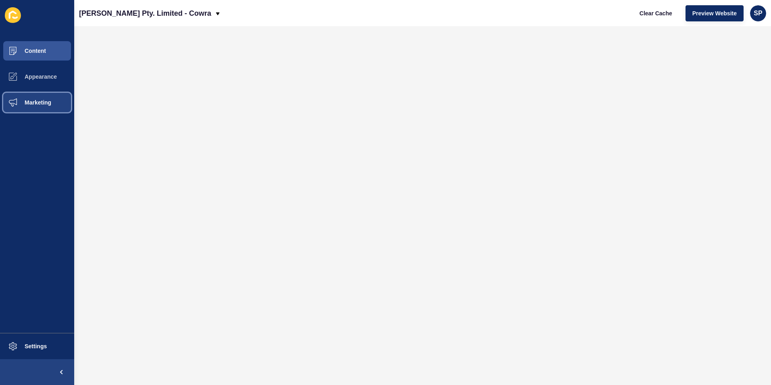
click at [46, 101] on span "Marketing" at bounding box center [25, 102] width 52 height 6
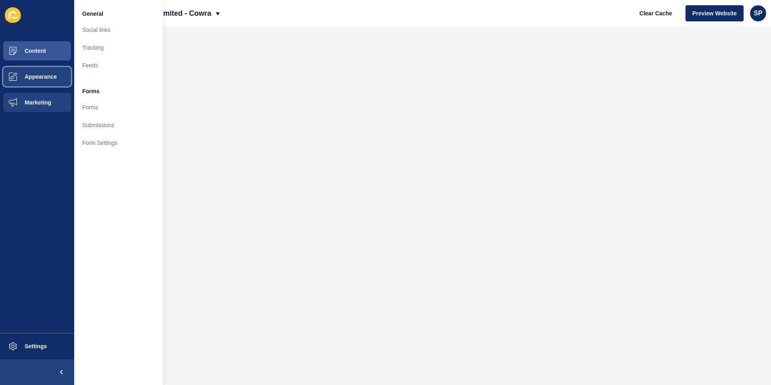
click at [46, 79] on span "Appearance" at bounding box center [28, 76] width 58 height 6
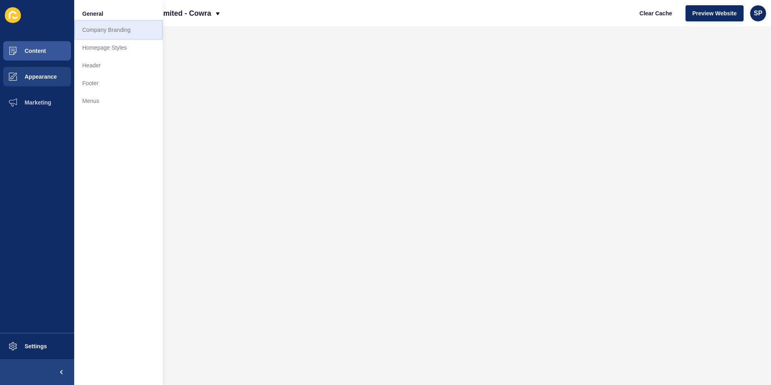
click at [102, 31] on link "Company Branding" at bounding box center [118, 30] width 89 height 18
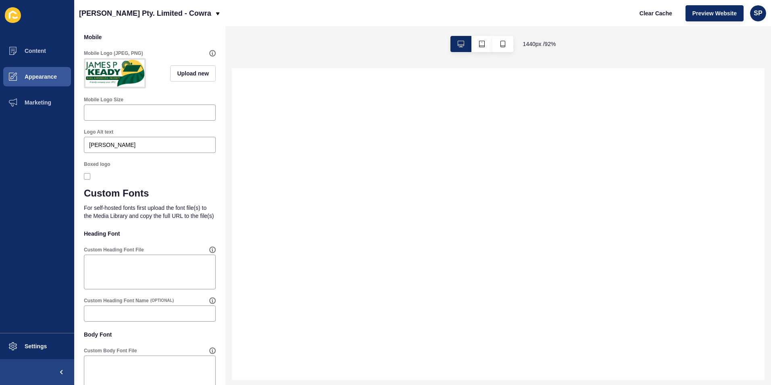
scroll to position [376, 0]
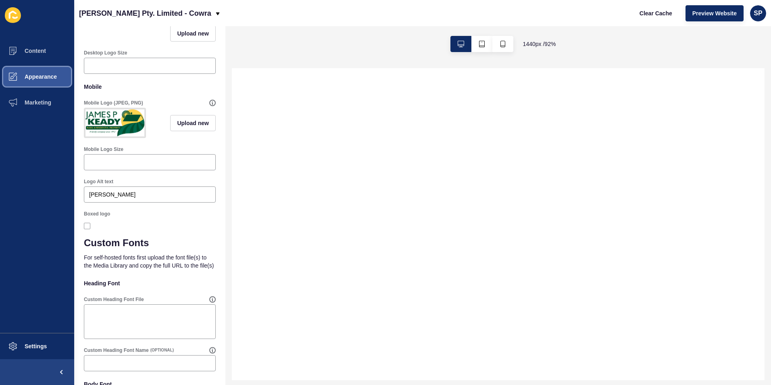
click at [61, 69] on button "Appearance" at bounding box center [37, 77] width 74 height 26
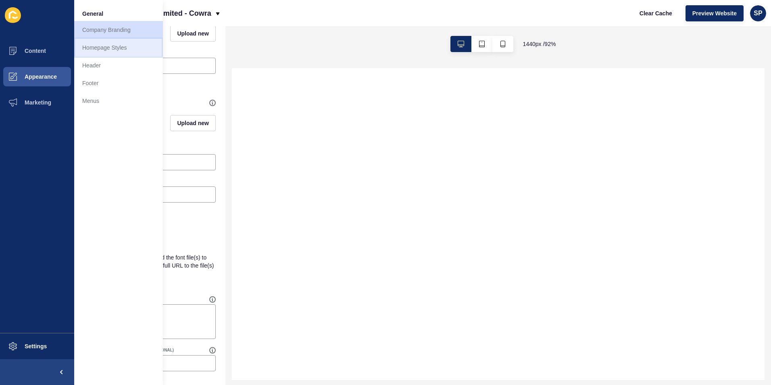
click at [103, 52] on link "Homepage Styles" at bounding box center [118, 48] width 89 height 18
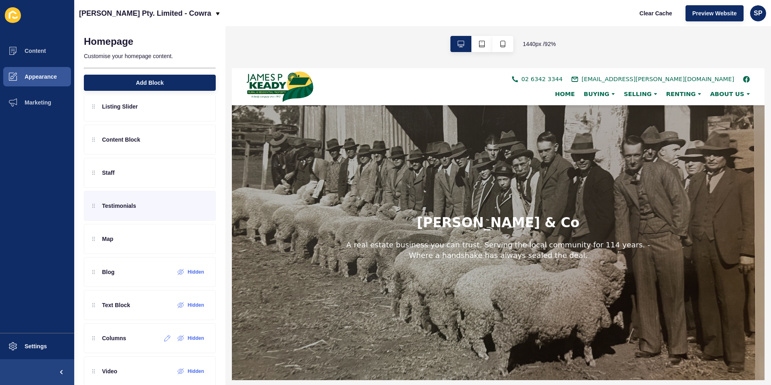
scroll to position [40, 0]
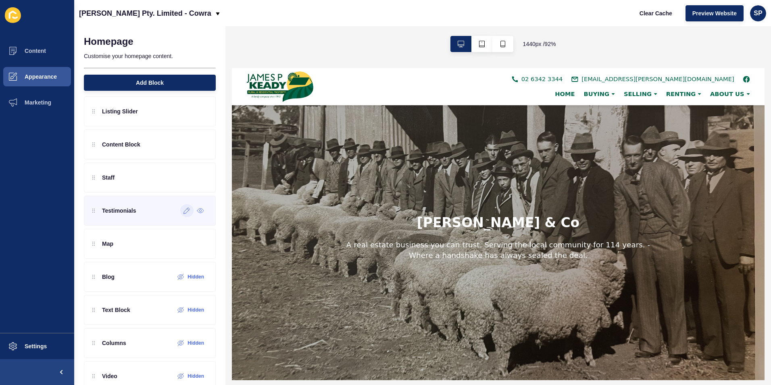
click at [184, 211] on icon at bounding box center [187, 210] width 7 height 6
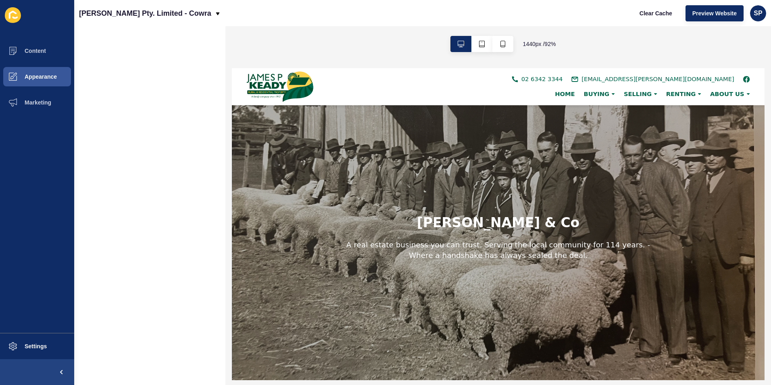
scroll to position [0, 0]
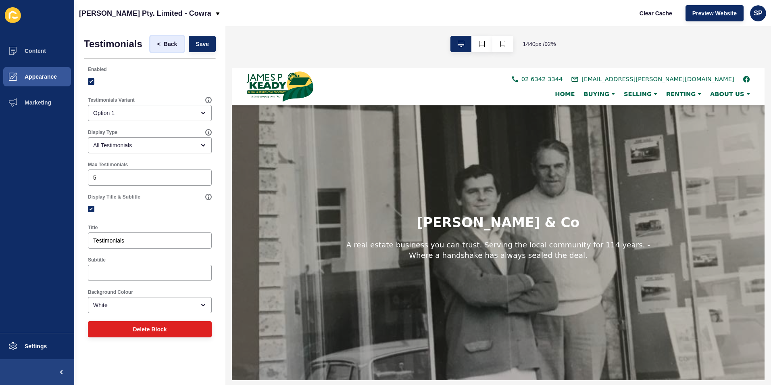
click at [171, 48] on button "< Back" at bounding box center [167, 44] width 34 height 16
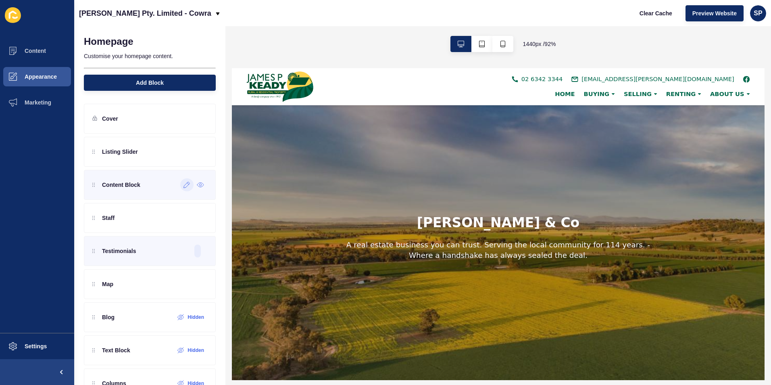
click at [184, 183] on icon at bounding box center [187, 185] width 7 height 6
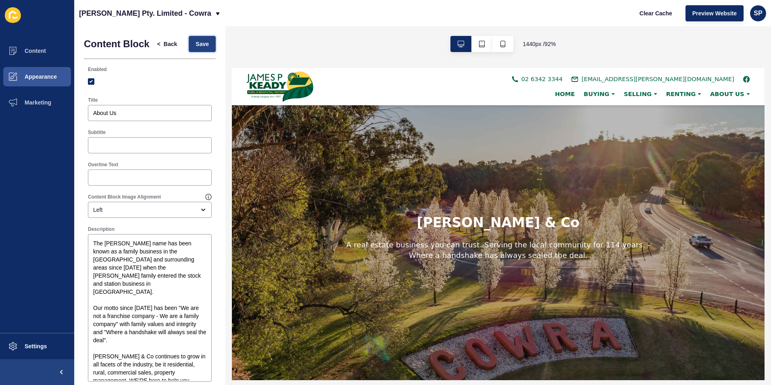
click at [199, 48] on span "Save" at bounding box center [202, 44] width 13 height 8
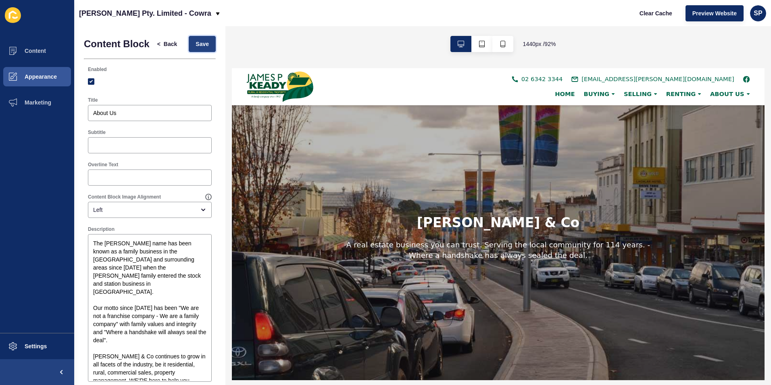
click at [196, 46] on span "Save" at bounding box center [202, 44] width 13 height 8
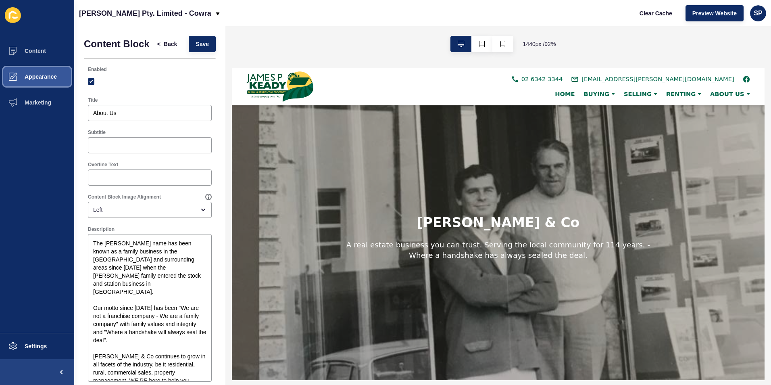
click at [36, 75] on span "Appearance" at bounding box center [28, 76] width 58 height 6
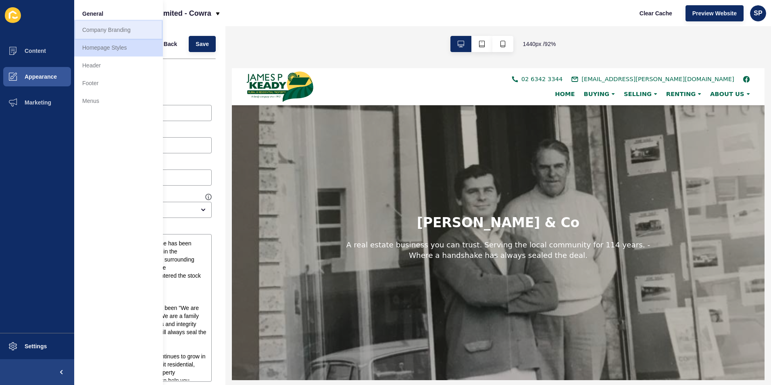
click at [98, 26] on link "Company Branding" at bounding box center [118, 30] width 89 height 18
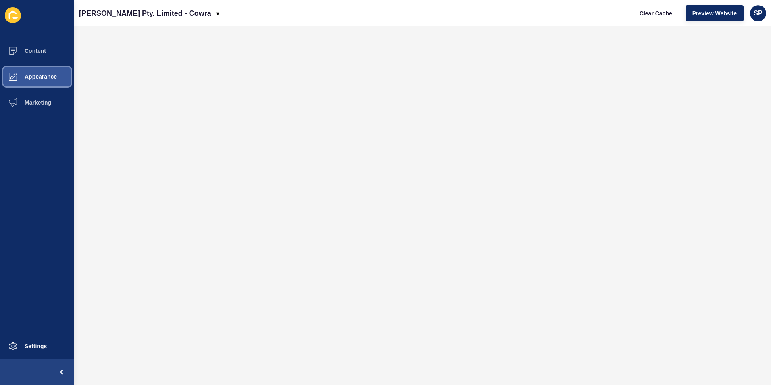
click at [37, 77] on span "Appearance" at bounding box center [28, 76] width 58 height 6
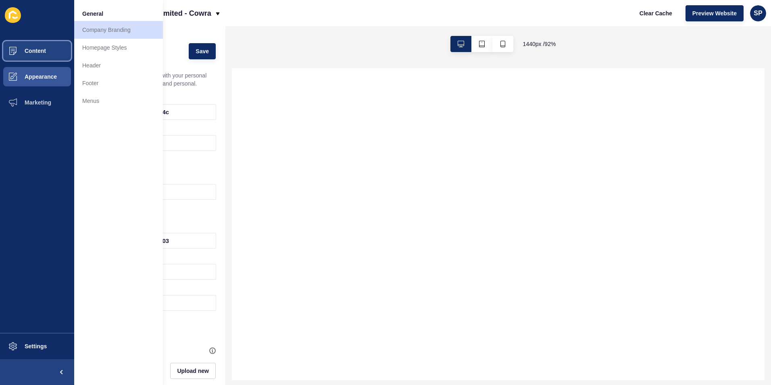
click at [49, 41] on button "Content" at bounding box center [37, 51] width 74 height 26
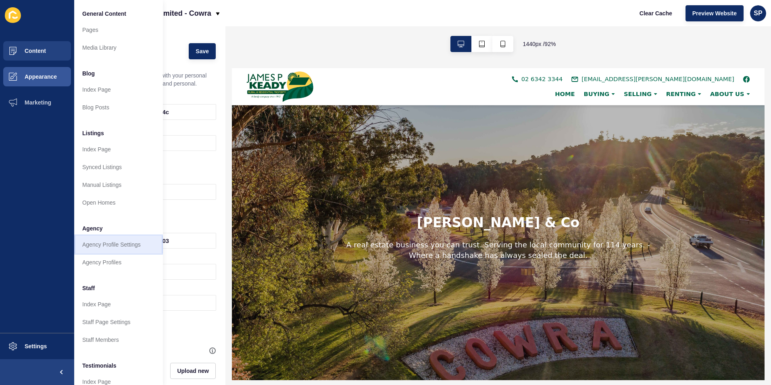
click at [103, 247] on link "Agency Profile Settings" at bounding box center [118, 245] width 89 height 18
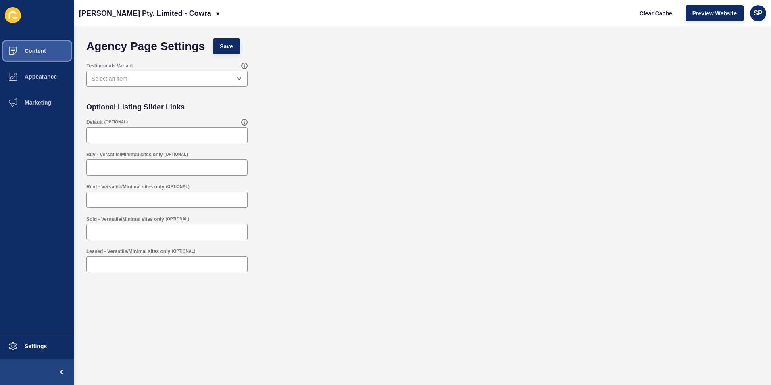
click at [52, 48] on button "Content" at bounding box center [37, 51] width 74 height 26
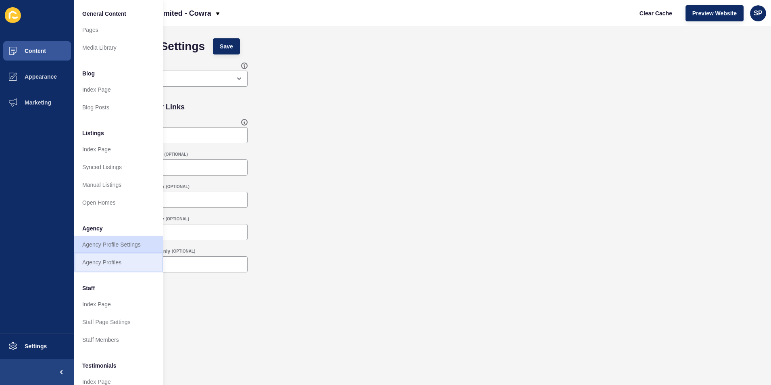
click at [106, 265] on link "Agency Profiles" at bounding box center [118, 262] width 89 height 18
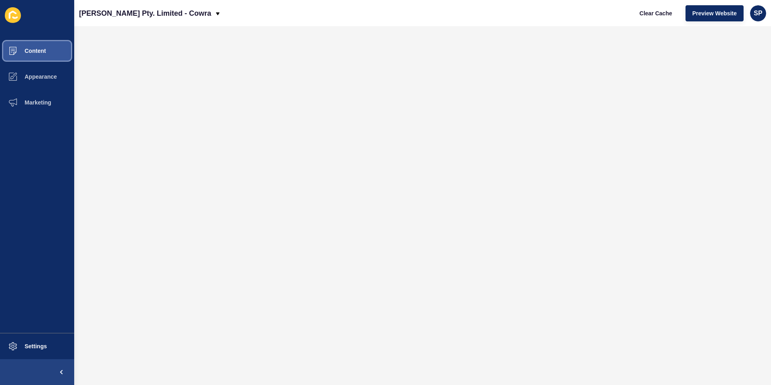
click at [57, 48] on button "Content" at bounding box center [37, 51] width 74 height 26
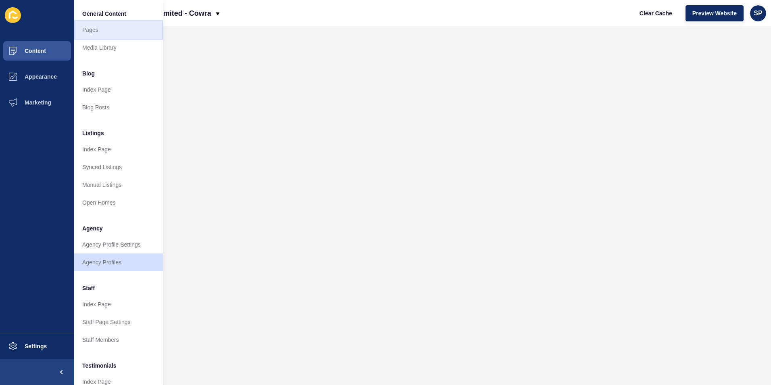
click at [106, 33] on link "Pages" at bounding box center [118, 30] width 89 height 18
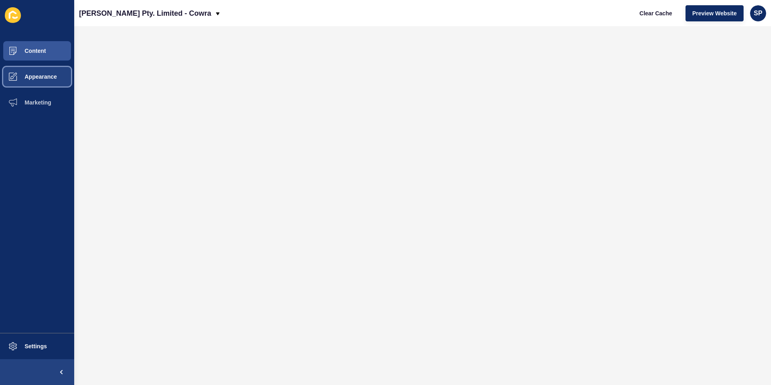
click at [32, 75] on span "Appearance" at bounding box center [28, 76] width 58 height 6
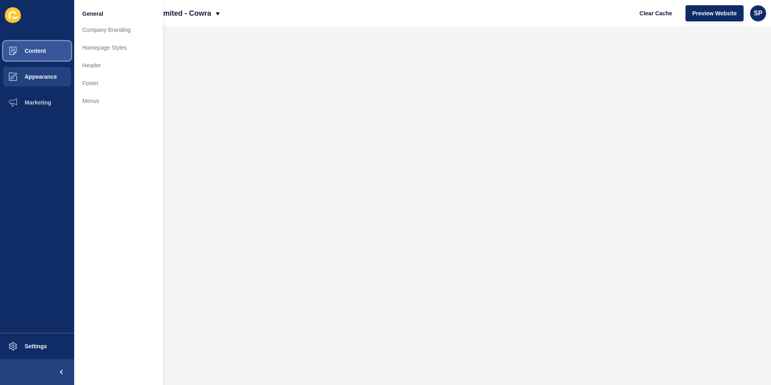
click at [57, 48] on button "Content" at bounding box center [37, 51] width 74 height 26
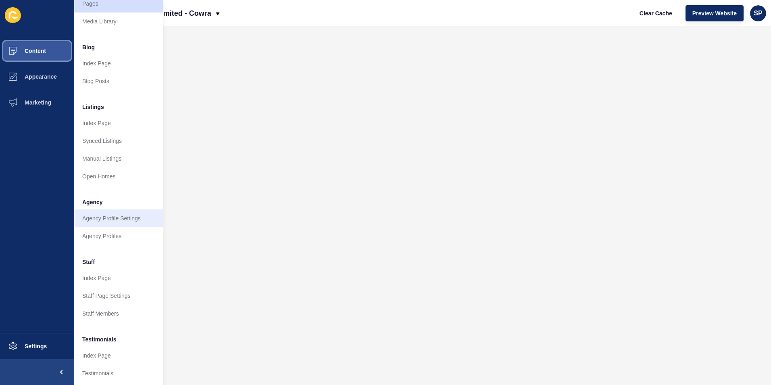
scroll to position [40, 0]
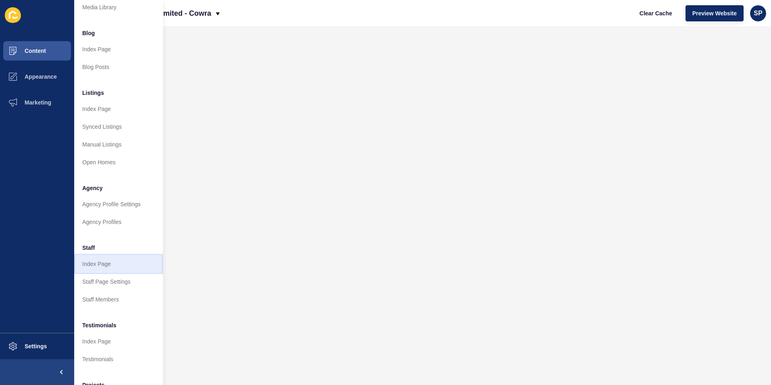
click at [103, 266] on link "Index Page" at bounding box center [118, 264] width 89 height 18
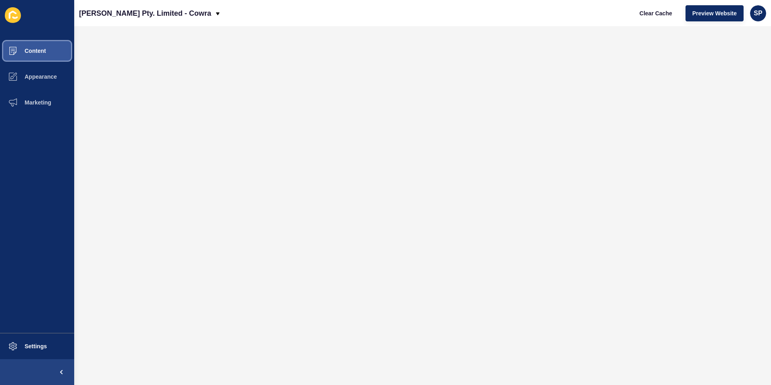
click at [28, 56] on button "Content" at bounding box center [37, 51] width 74 height 26
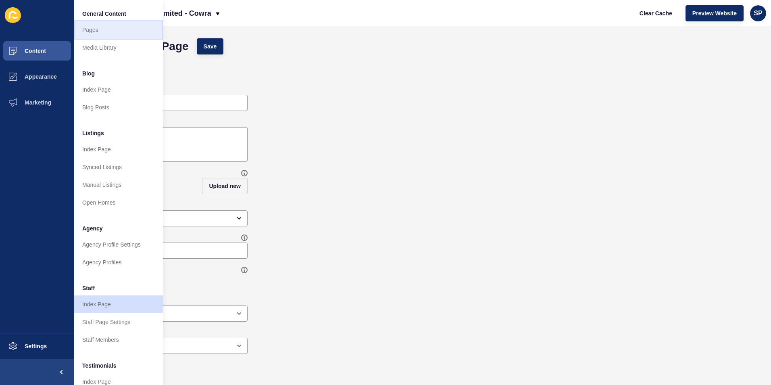
click at [101, 31] on link "Pages" at bounding box center [118, 30] width 89 height 18
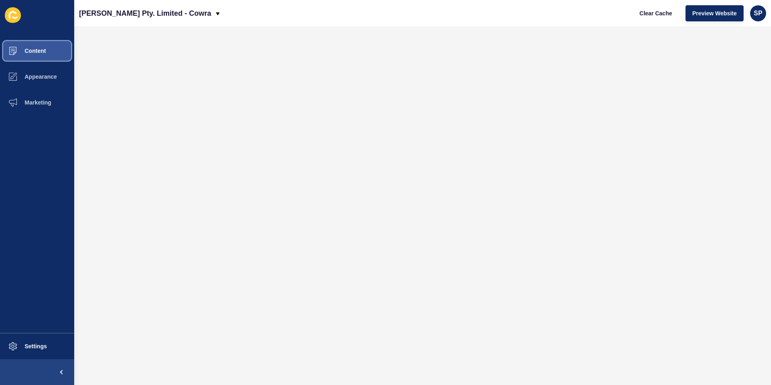
click at [23, 49] on span "Content" at bounding box center [22, 51] width 47 height 6
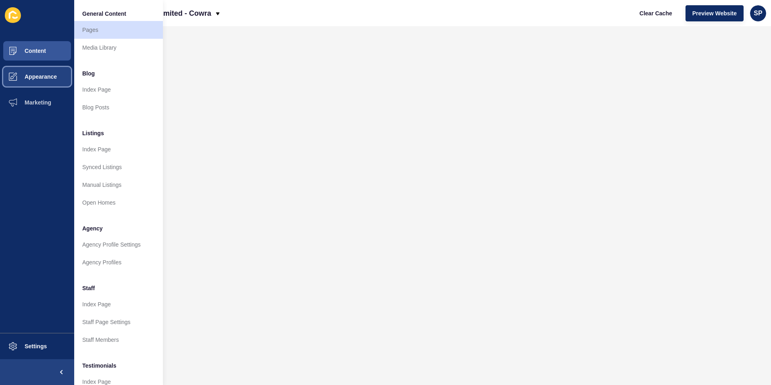
click at [42, 76] on span "Appearance" at bounding box center [28, 76] width 58 height 6
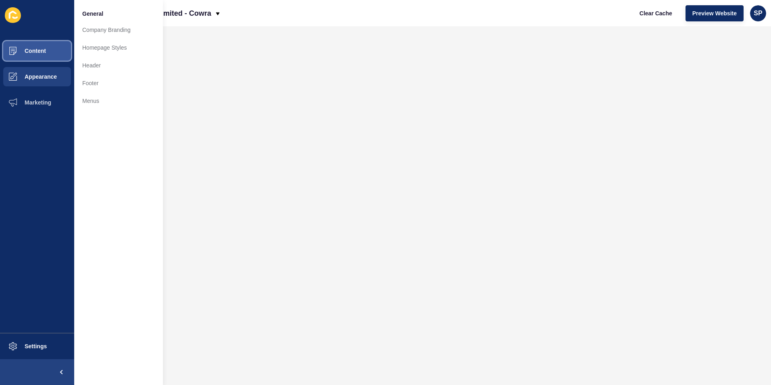
click at [47, 53] on button "Content" at bounding box center [37, 51] width 74 height 26
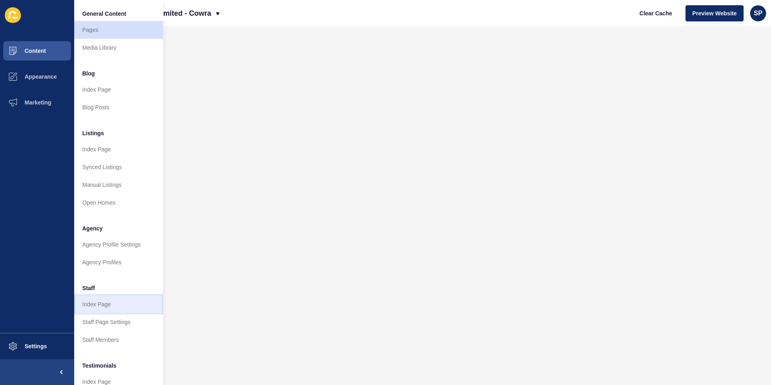
click at [117, 309] on link "Index Page" at bounding box center [118, 304] width 89 height 18
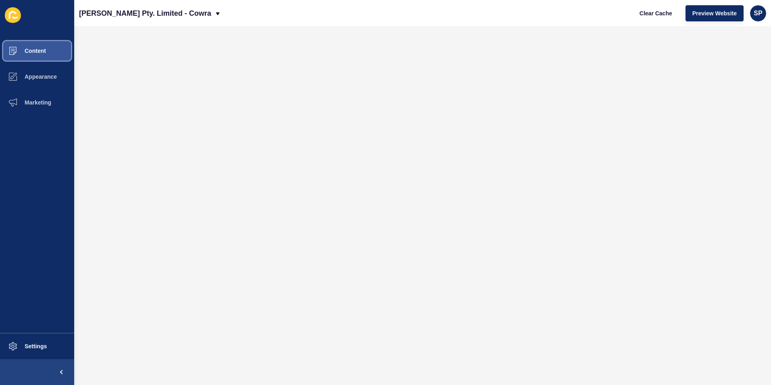
click at [35, 56] on button "Content" at bounding box center [37, 51] width 74 height 26
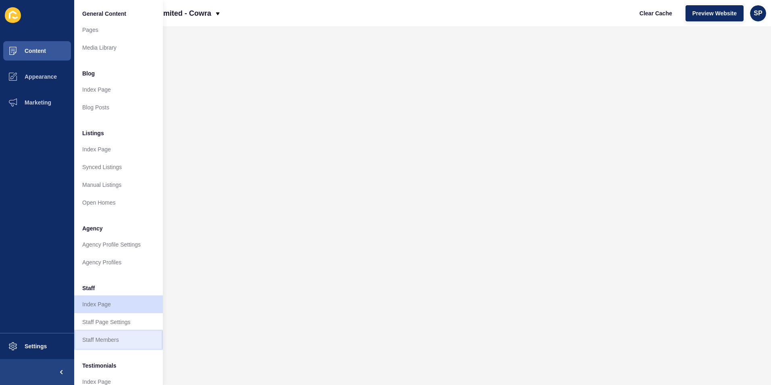
click at [97, 343] on link "Staff Members" at bounding box center [118, 340] width 89 height 18
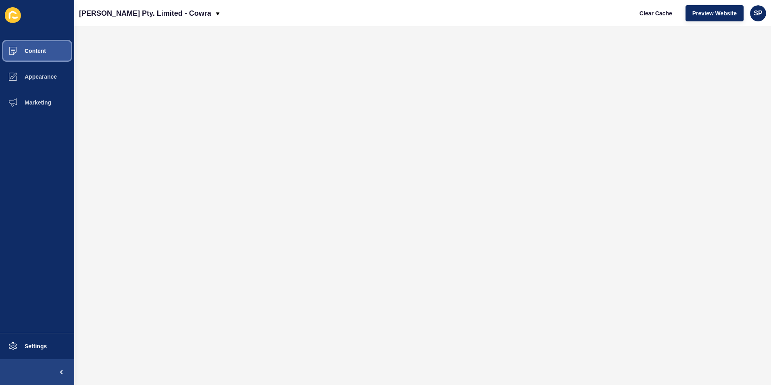
click at [13, 50] on span "Content" at bounding box center [22, 51] width 47 height 6
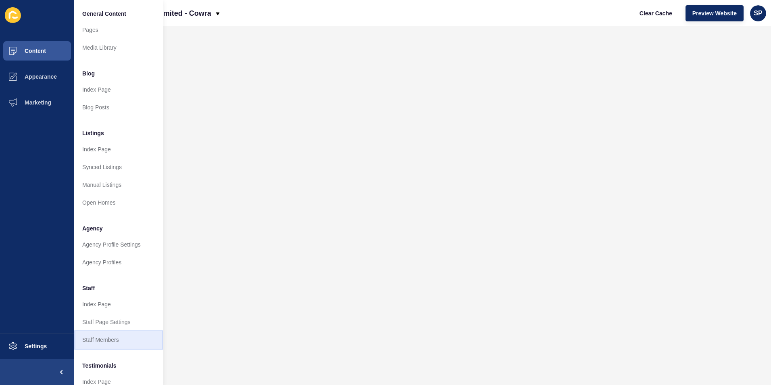
click at [104, 340] on link "Staff Members" at bounding box center [118, 340] width 89 height 18
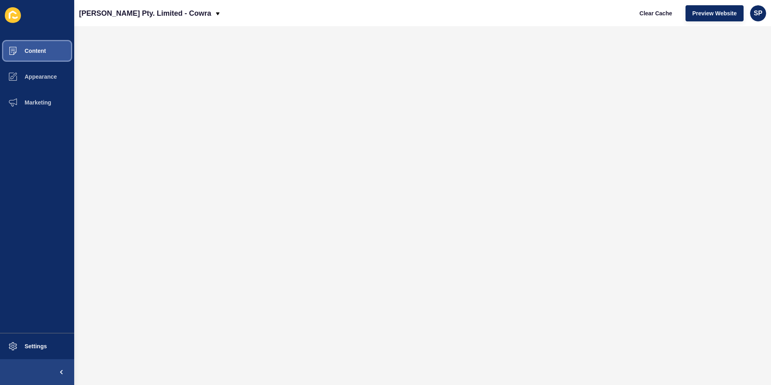
click at [49, 52] on button "Content" at bounding box center [37, 51] width 74 height 26
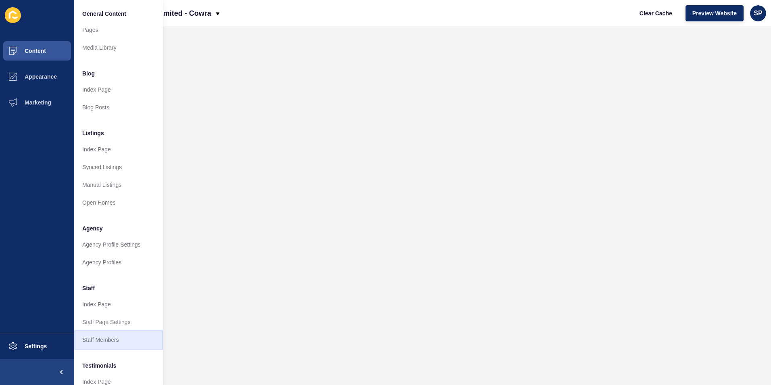
click at [96, 338] on link "Staff Members" at bounding box center [118, 340] width 89 height 18
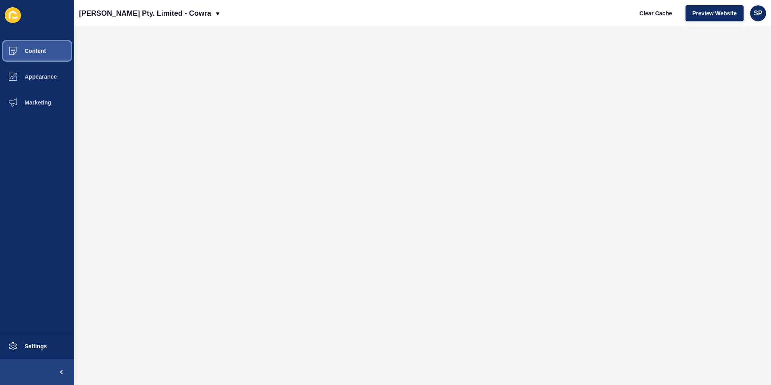
click at [35, 53] on span "Content" at bounding box center [22, 51] width 47 height 6
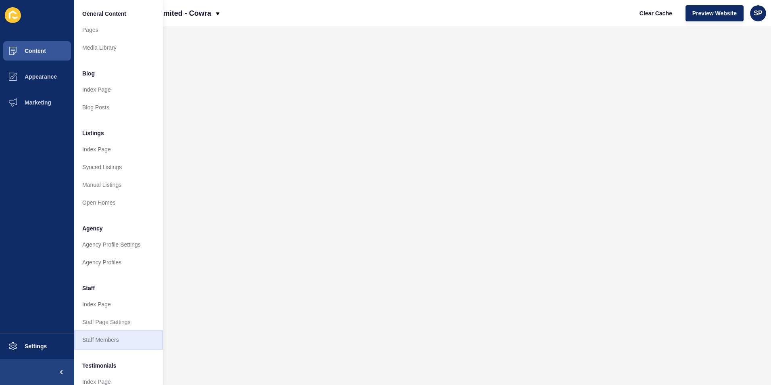
click at [131, 335] on link "Staff Members" at bounding box center [118, 340] width 89 height 18
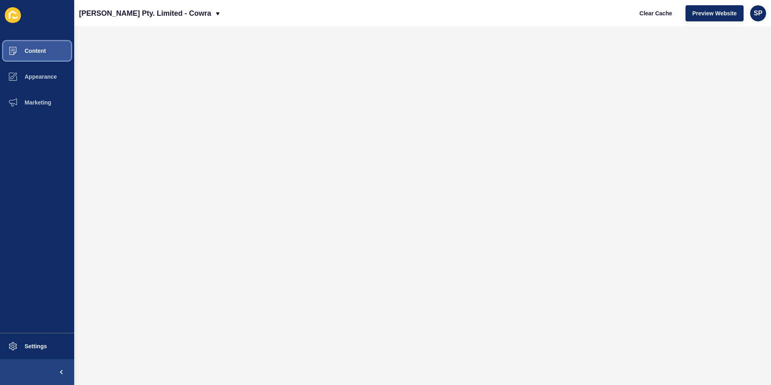
click at [28, 47] on button "Content" at bounding box center [37, 51] width 74 height 26
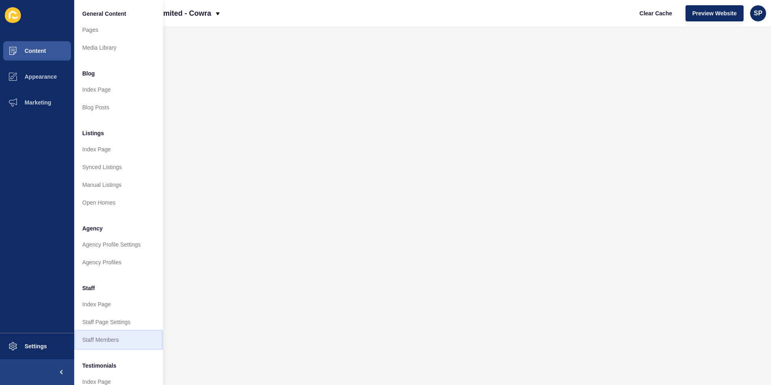
click at [104, 338] on link "Staff Members" at bounding box center [118, 340] width 89 height 18
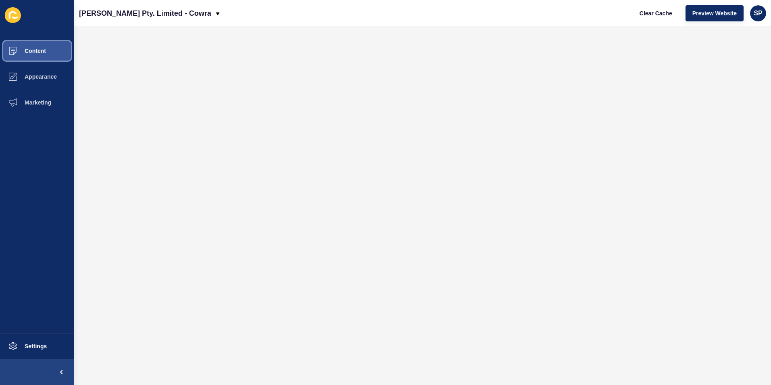
click at [32, 53] on span "Content" at bounding box center [22, 51] width 47 height 6
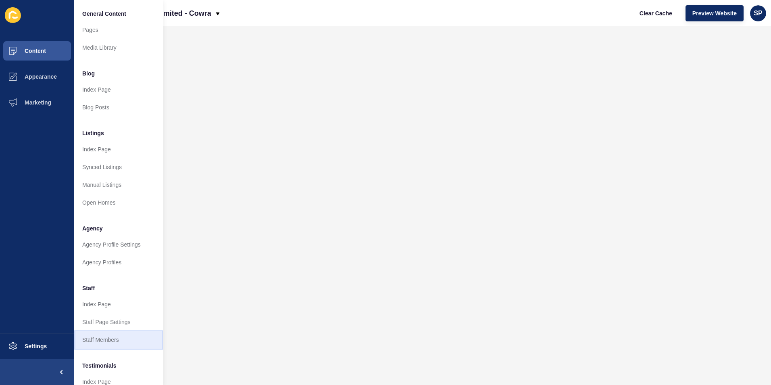
click at [107, 335] on link "Staff Members" at bounding box center [118, 340] width 89 height 18
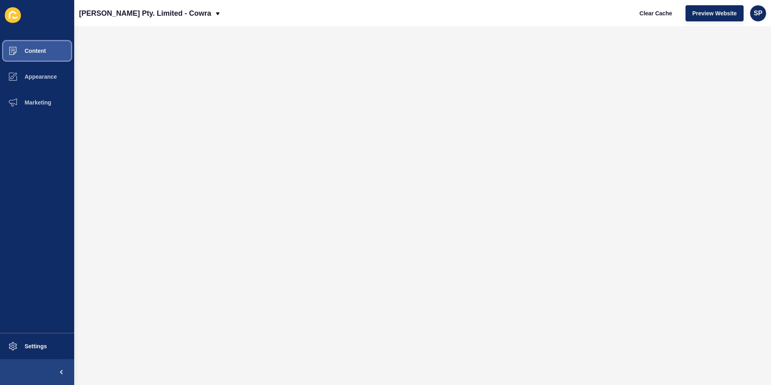
click at [40, 52] on span "Content" at bounding box center [22, 51] width 47 height 6
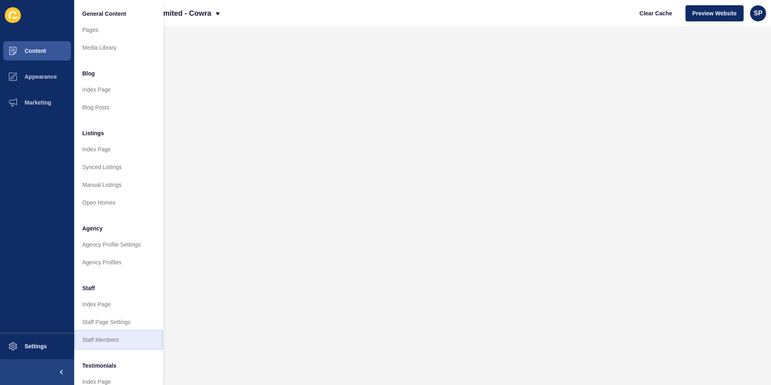
click at [104, 339] on link "Staff Members" at bounding box center [118, 340] width 89 height 18
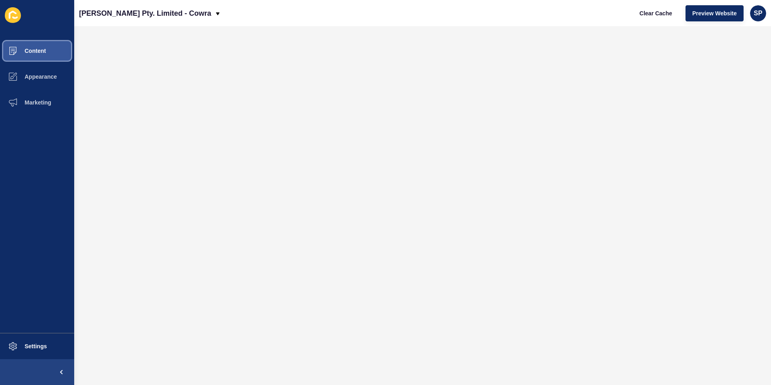
click at [8, 46] on span at bounding box center [13, 51] width 26 height 26
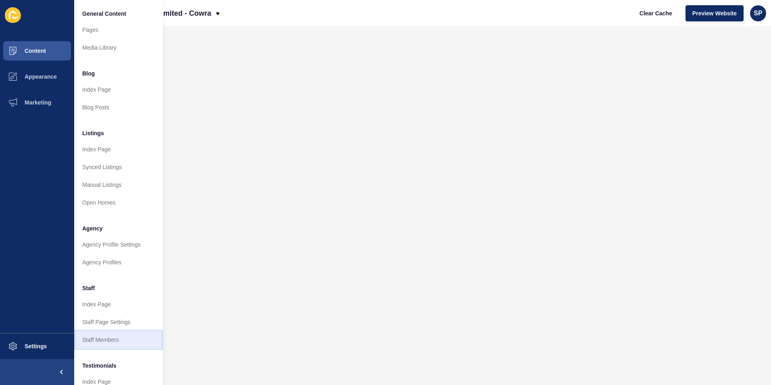
click at [114, 338] on link "Staff Members" at bounding box center [118, 340] width 89 height 18
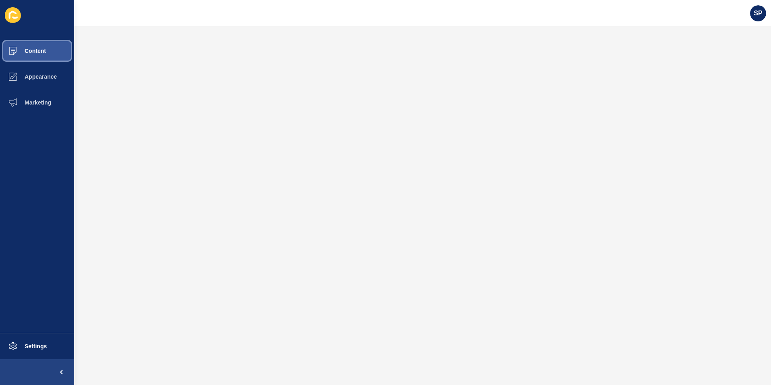
click at [43, 52] on span "Content" at bounding box center [22, 51] width 47 height 6
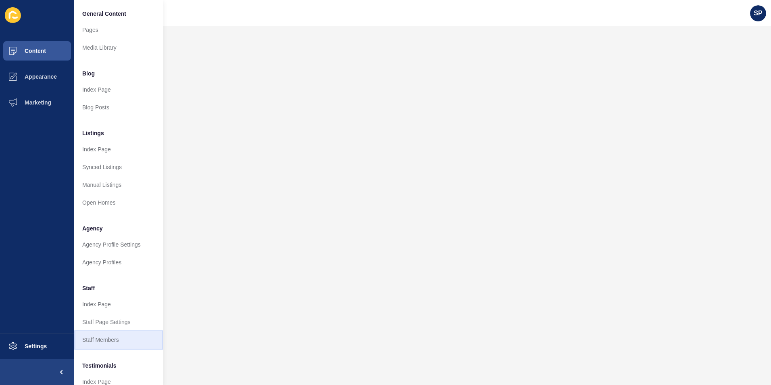
click at [94, 342] on link "Staff Members" at bounding box center [118, 340] width 89 height 18
